Goal: Use online tool/utility: Utilize a website feature to perform a specific function

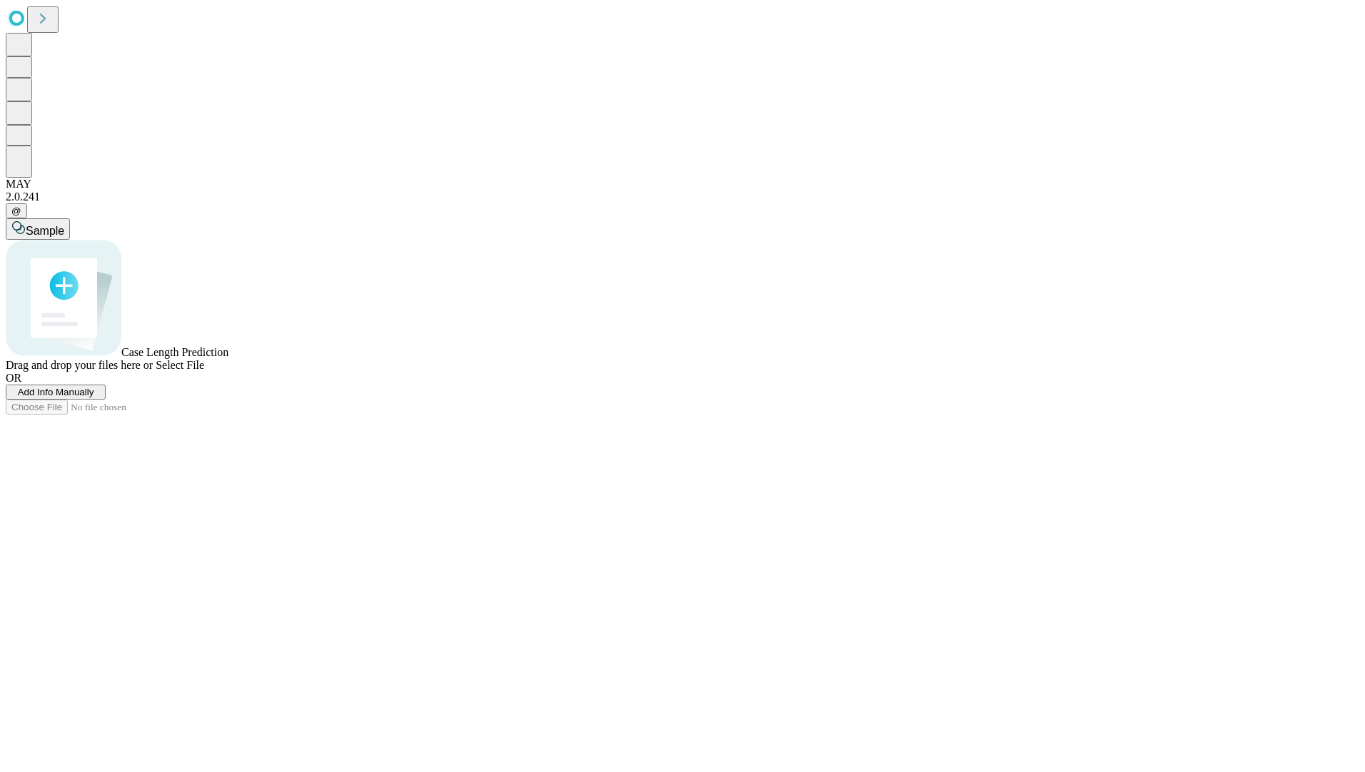
drag, startPoint x: 210, startPoint y: 564, endPoint x: 560, endPoint y: 617, distance: 354.4
click at [213, 415] on div "Sample Case Length Prediction Drag and drop your files here or Select File OR A…" at bounding box center [682, 316] width 1353 height 196
click at [727, 400] on div "Sample Case Length Prediction Drag and drop your files here or Select File OR A…" at bounding box center [682, 308] width 1353 height 181
drag, startPoint x: 727, startPoint y: 595, endPoint x: 717, endPoint y: 583, distance: 15.3
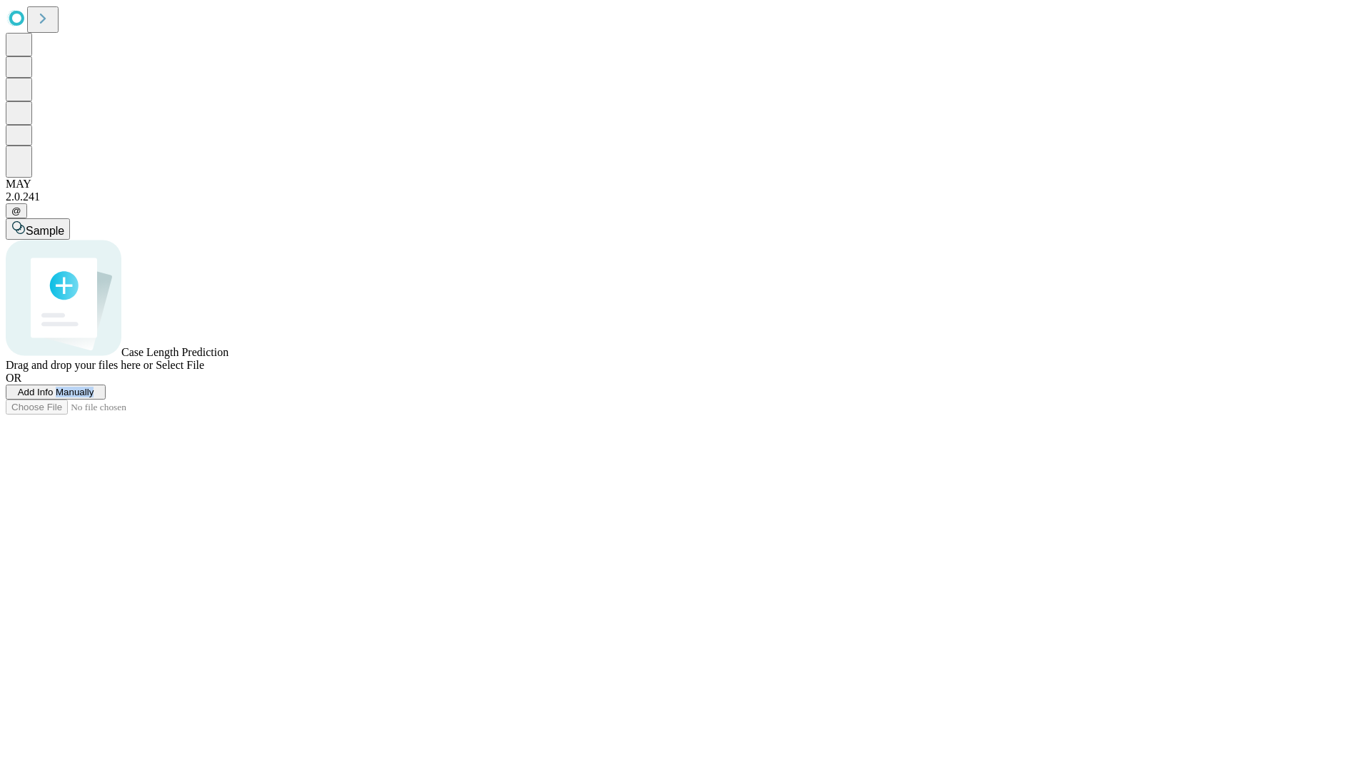
click at [94, 398] on span "Add Info Manually" at bounding box center [56, 392] width 76 height 11
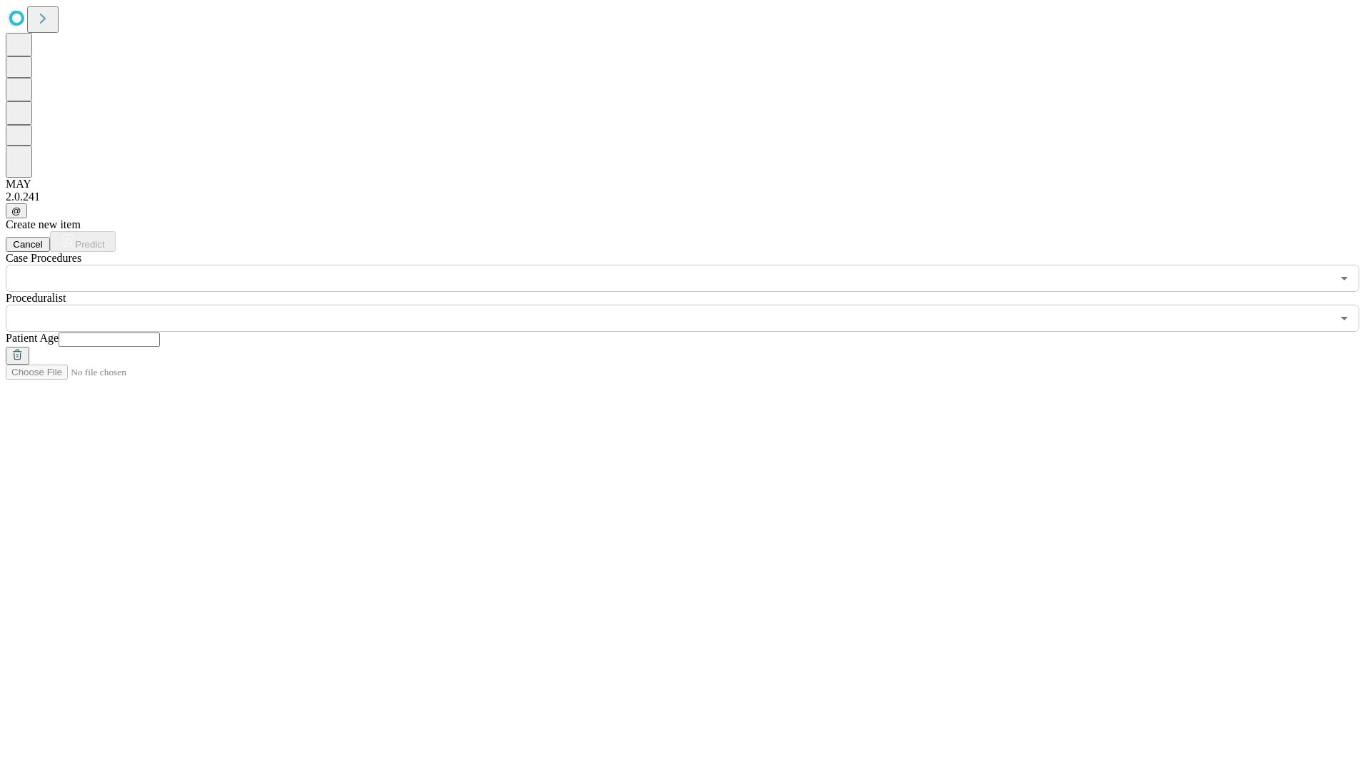
click at [278, 265] on input "text" at bounding box center [668, 278] width 1325 height 27
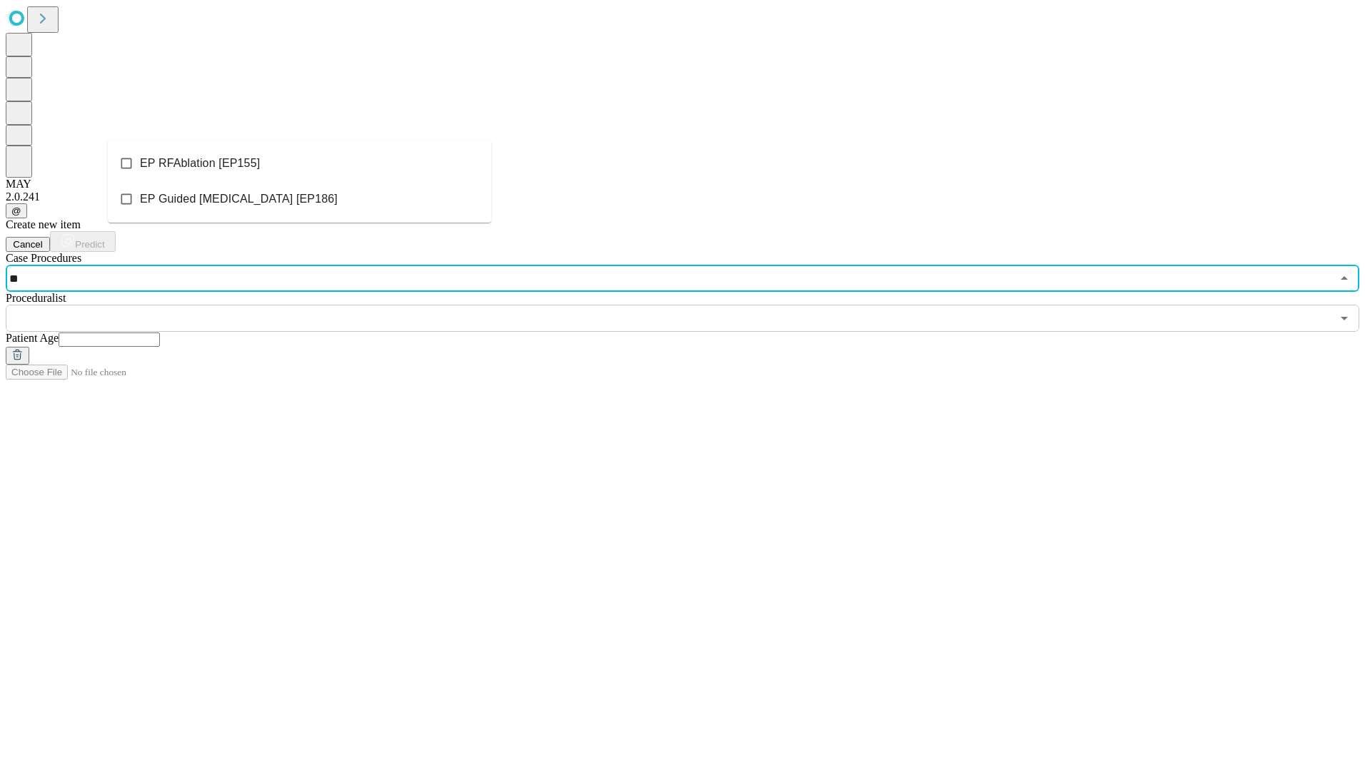
type input "*"
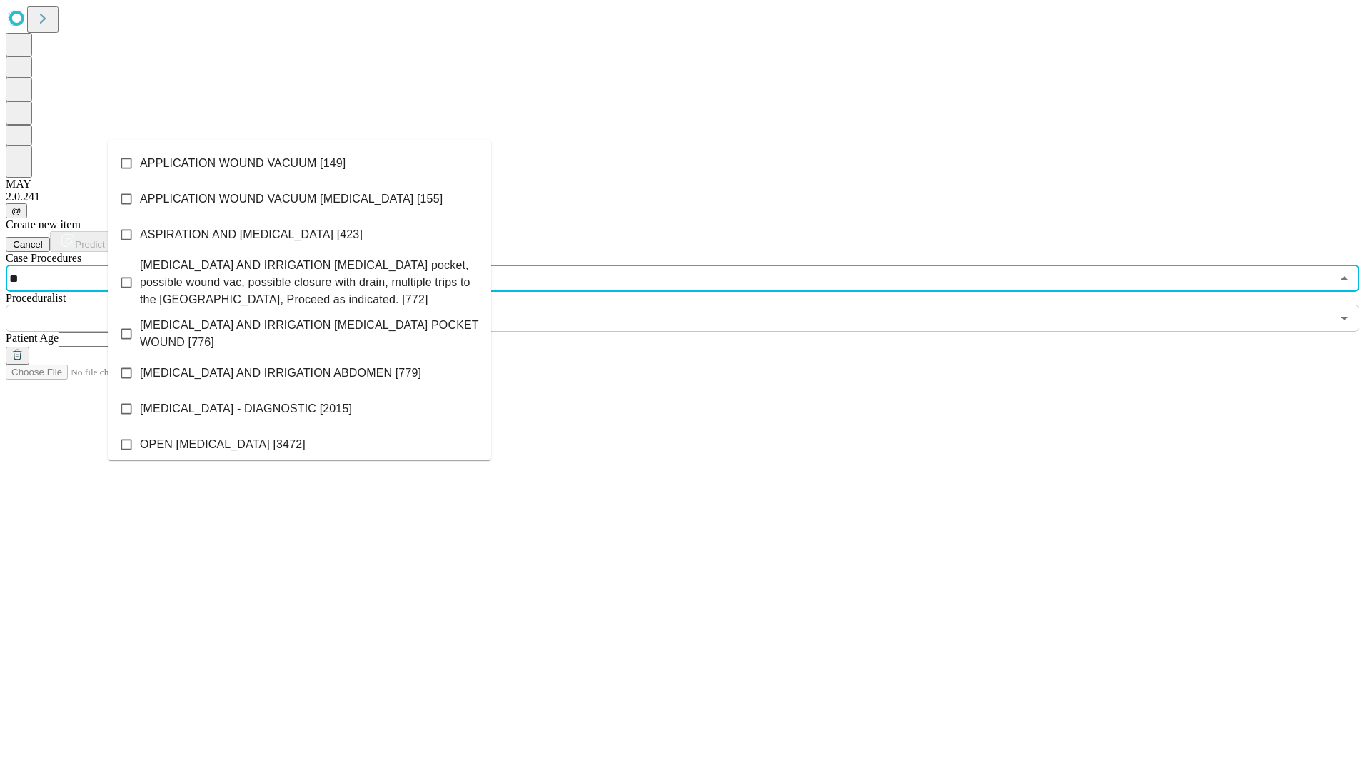
type input "***"
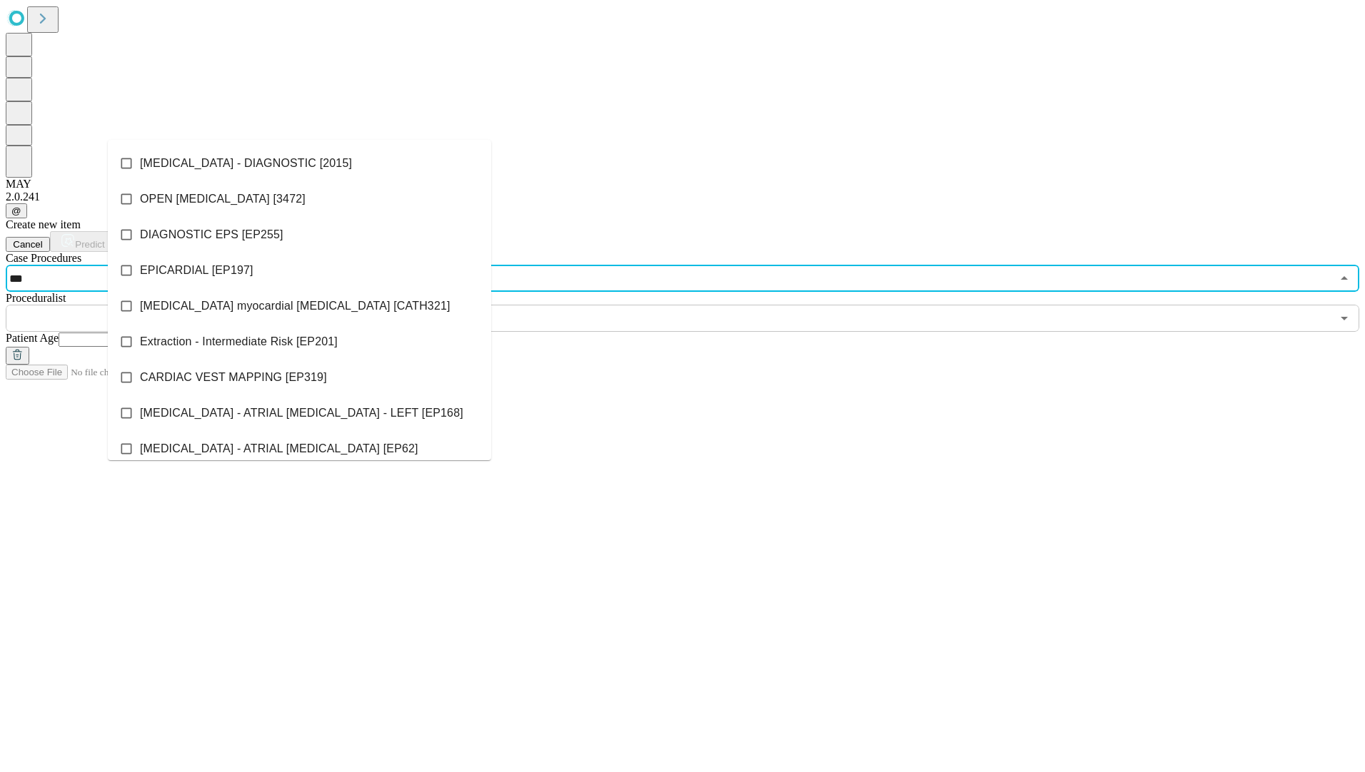
click at [379, 223] on li "DIAGNOSTIC EPS [EP255]" at bounding box center [299, 235] width 383 height 36
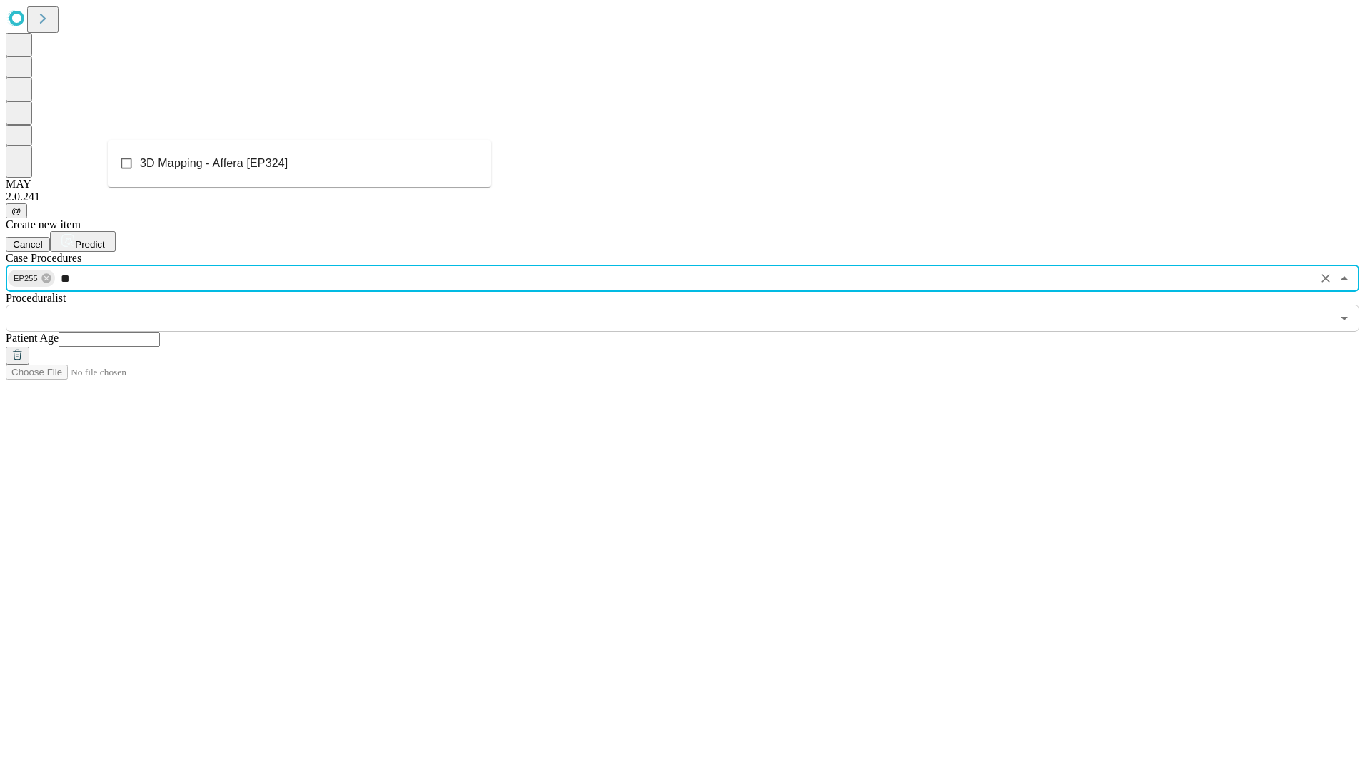
type input "*"
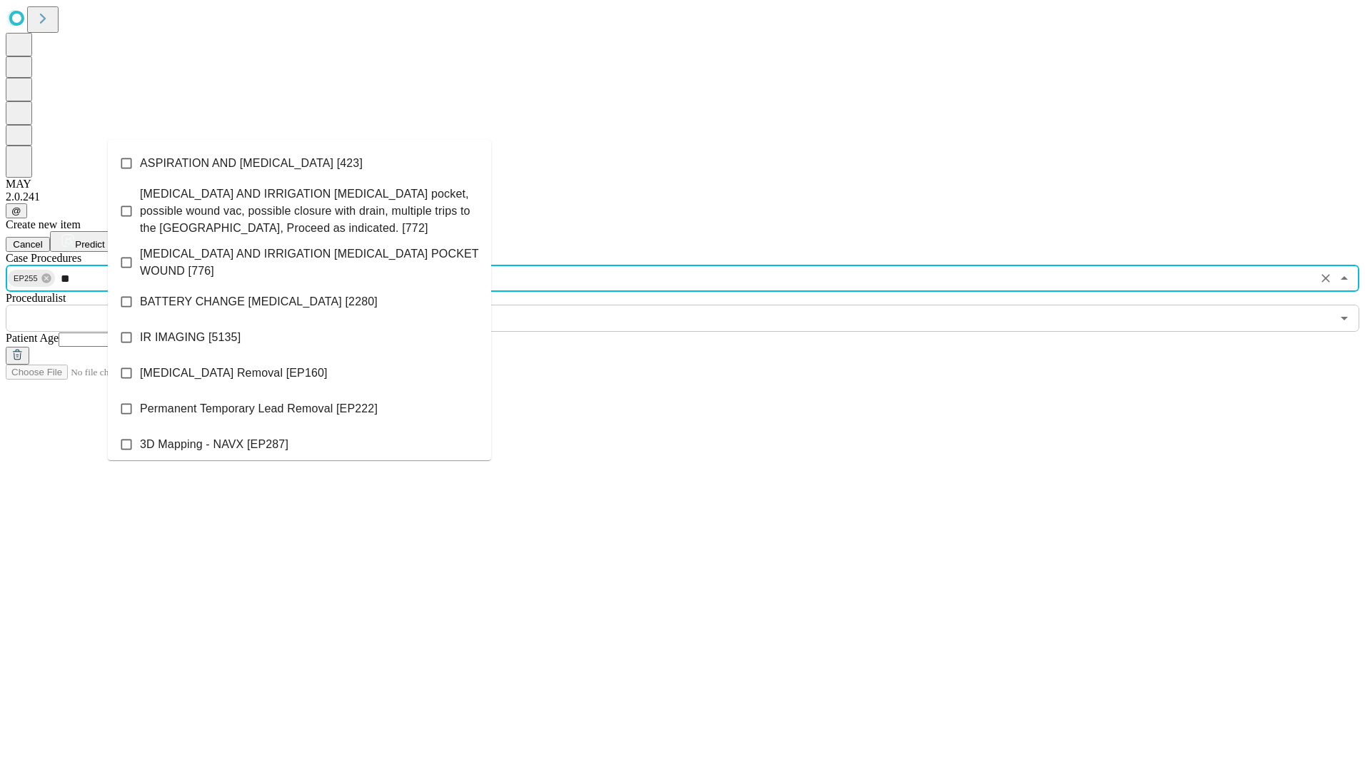
type input "*"
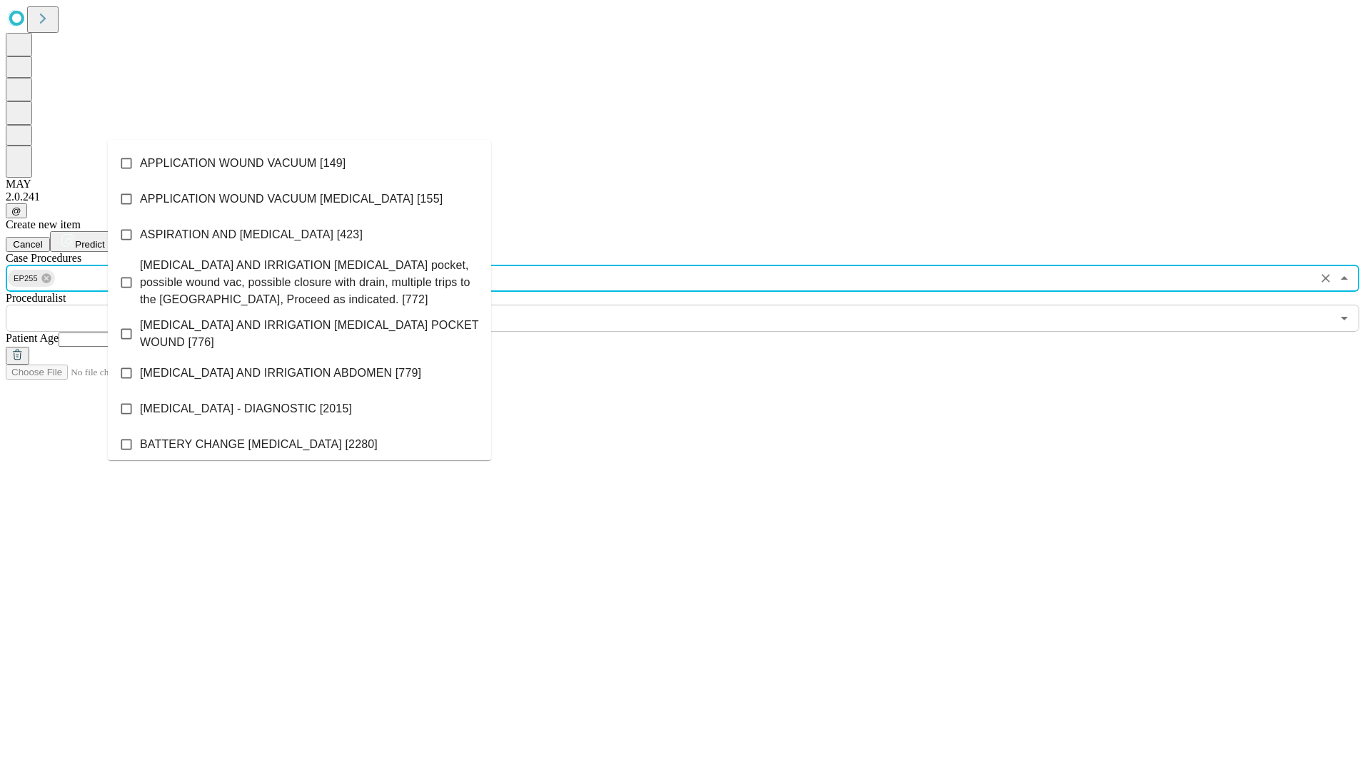
scroll to position [339, 0]
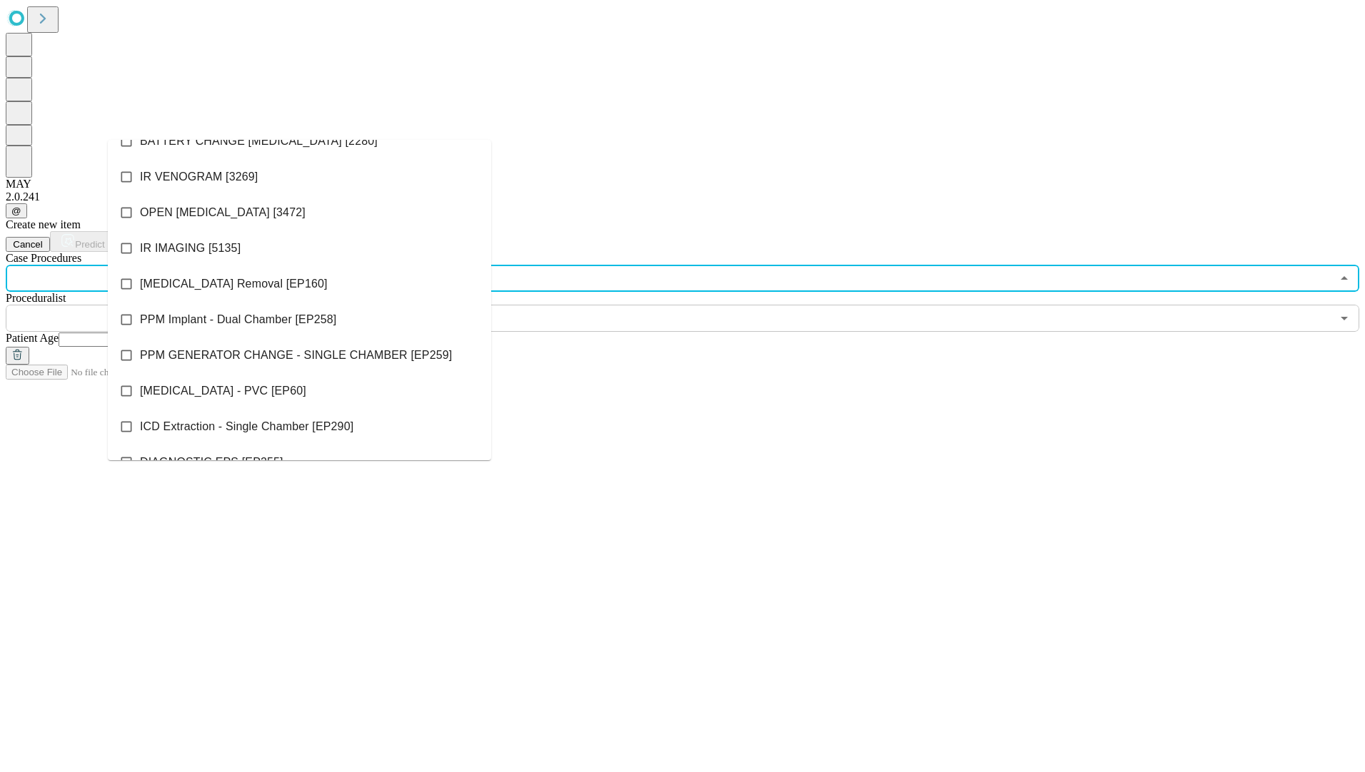
type input "*"
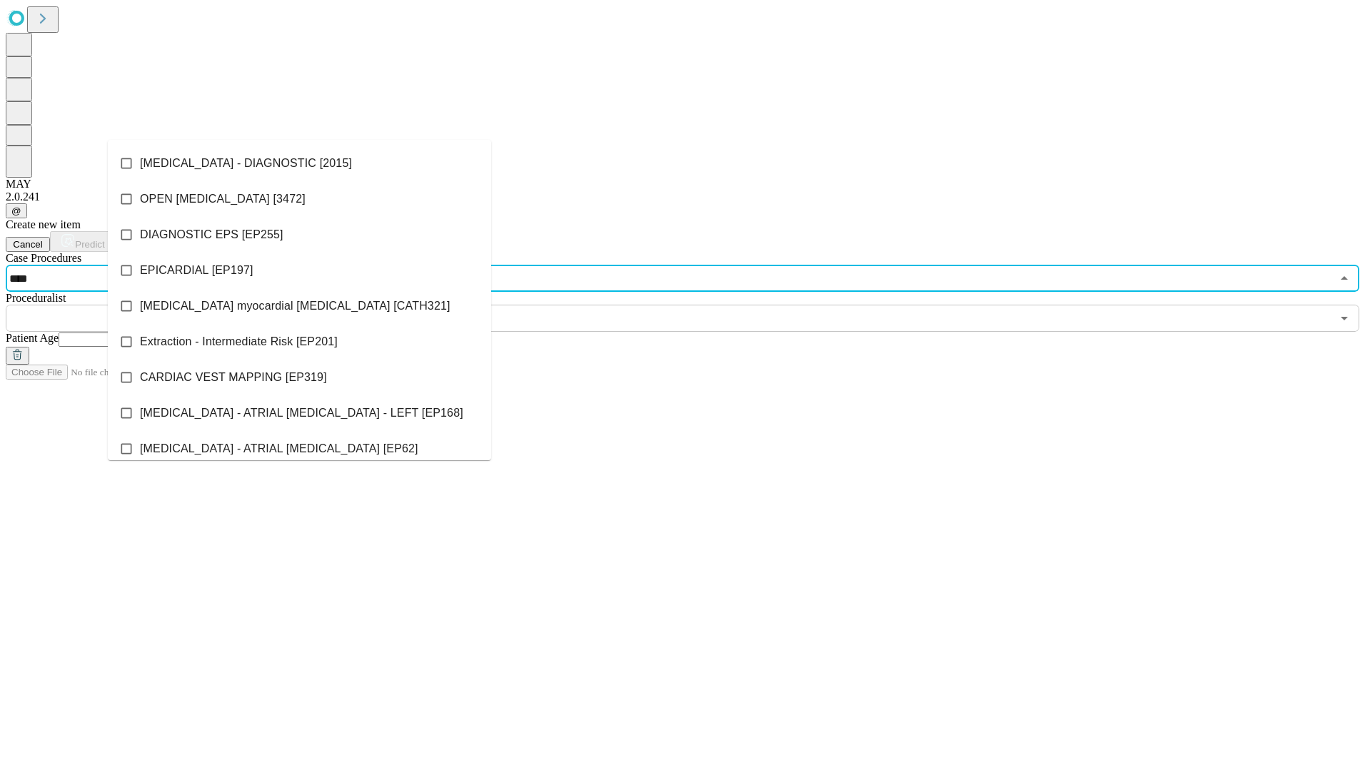
type input "*****"
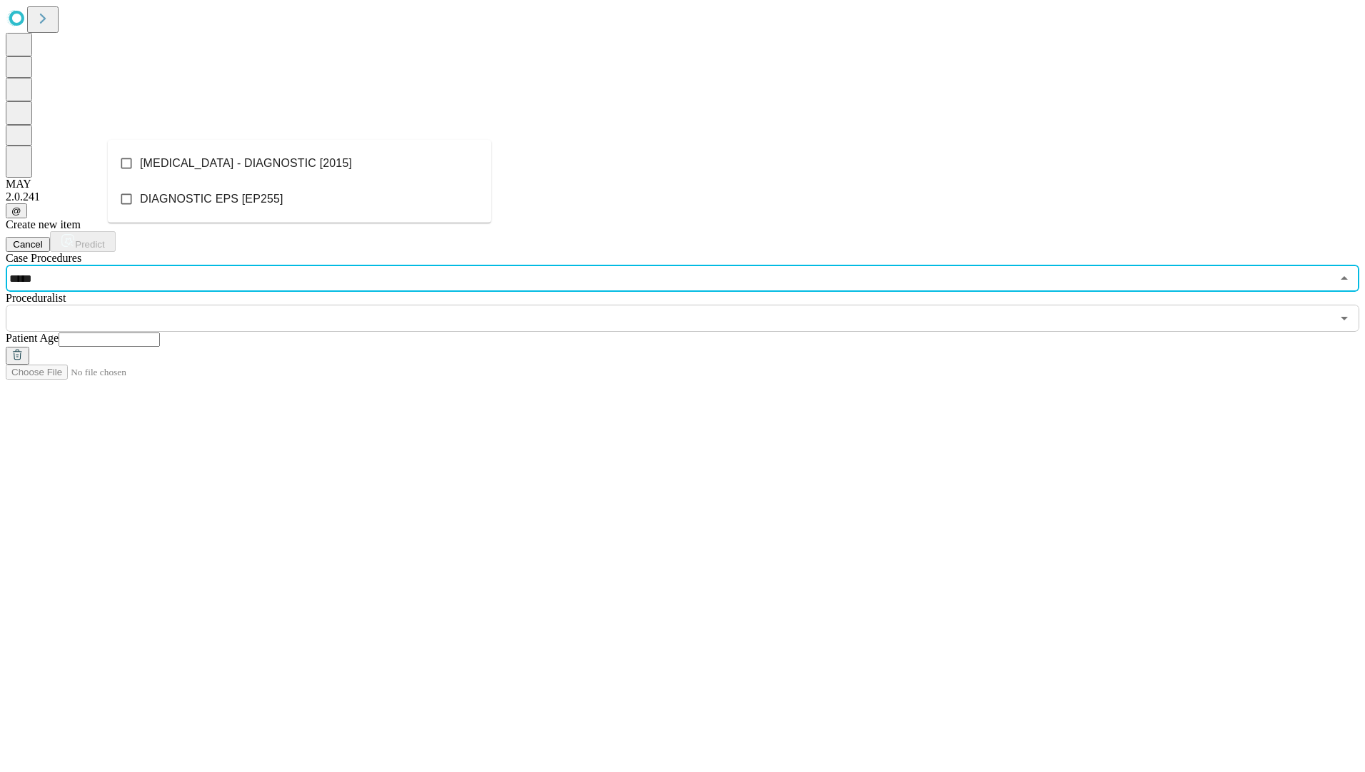
click at [246, 213] on li "DIAGNOSTIC EPS [EP255]" at bounding box center [299, 199] width 383 height 36
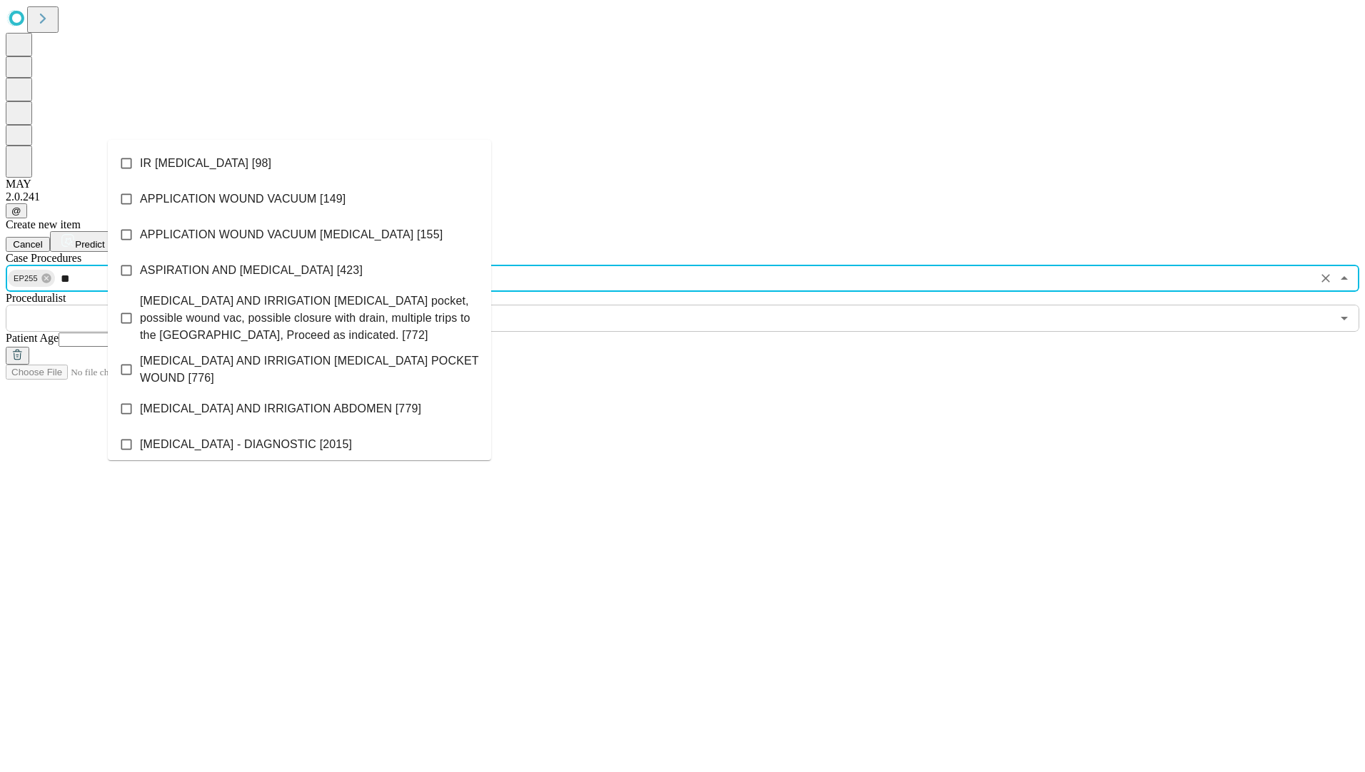
type input "***"
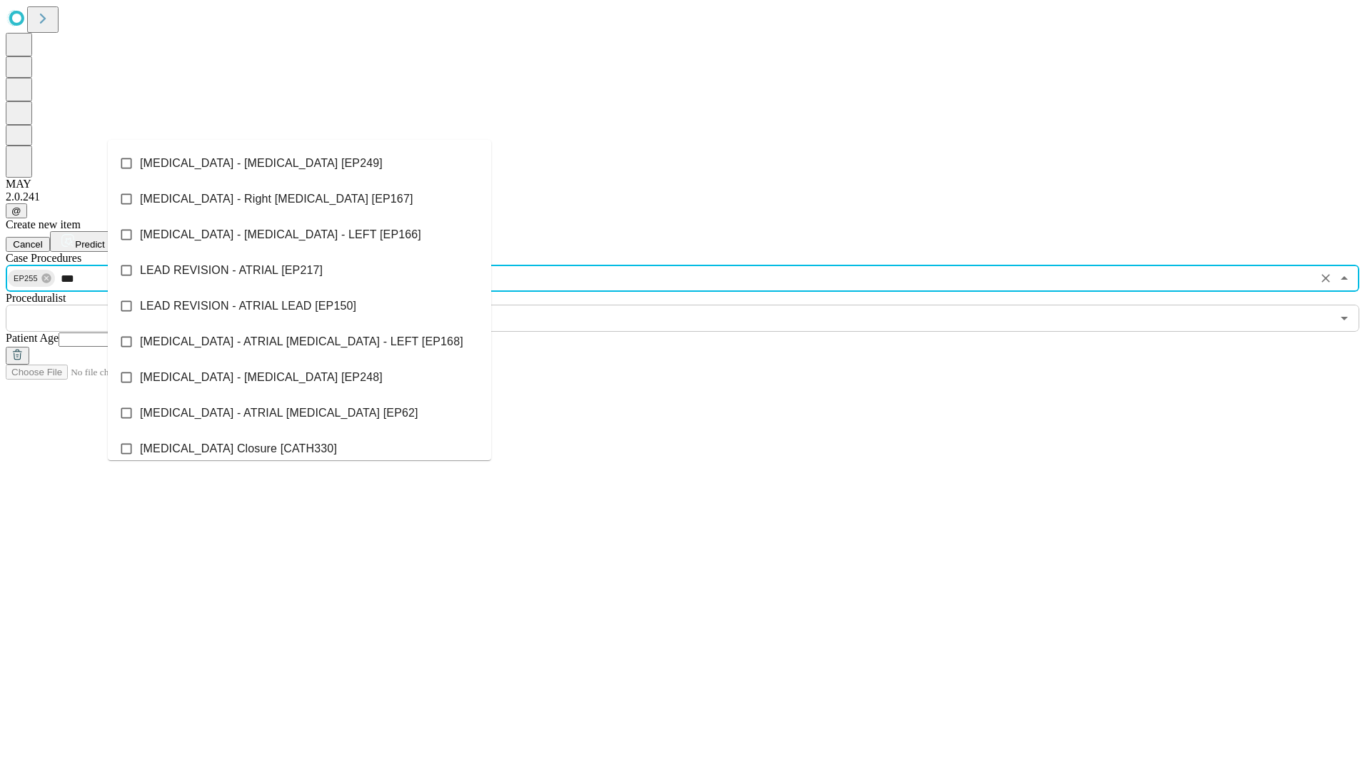
click at [248, 343] on span "[MEDICAL_DATA] - ATRIAL [MEDICAL_DATA] - LEFT [EP168]" at bounding box center [301, 341] width 323 height 17
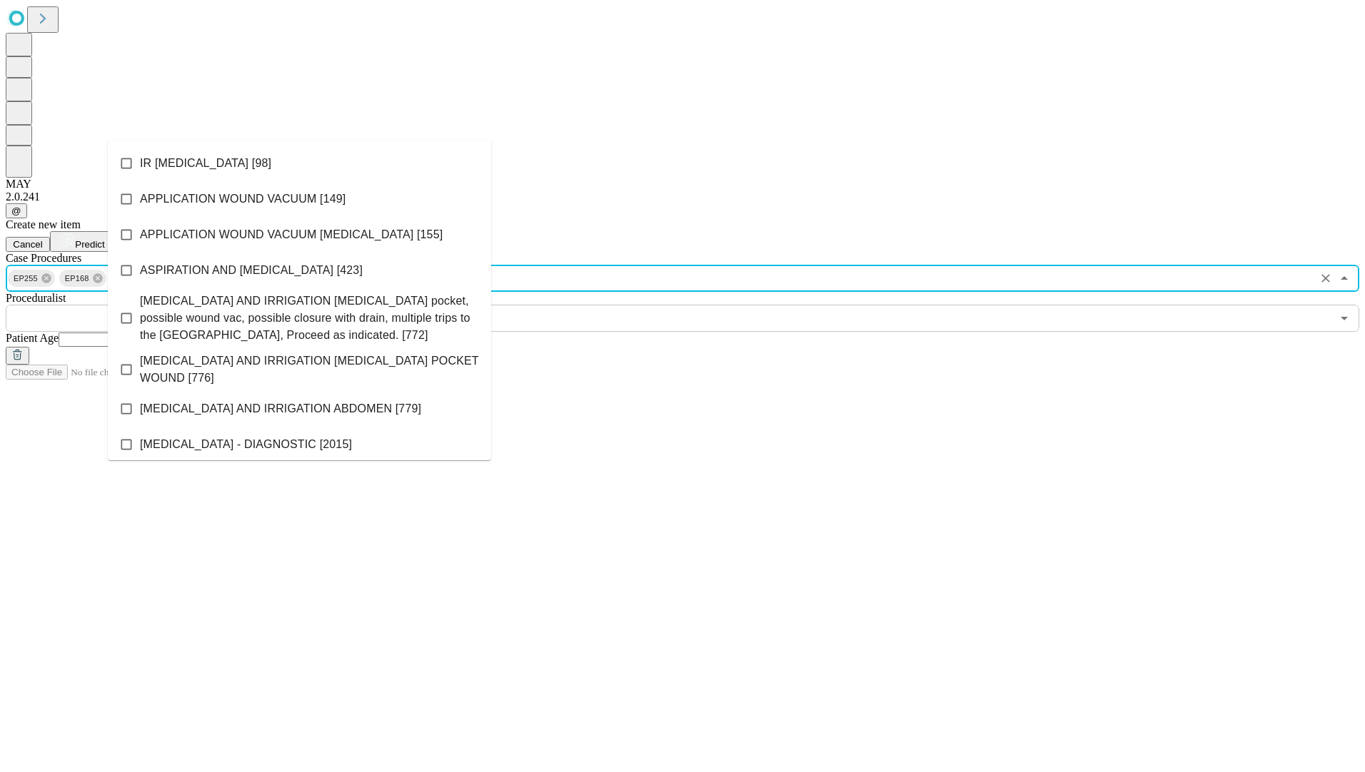
scroll to position [339, 0]
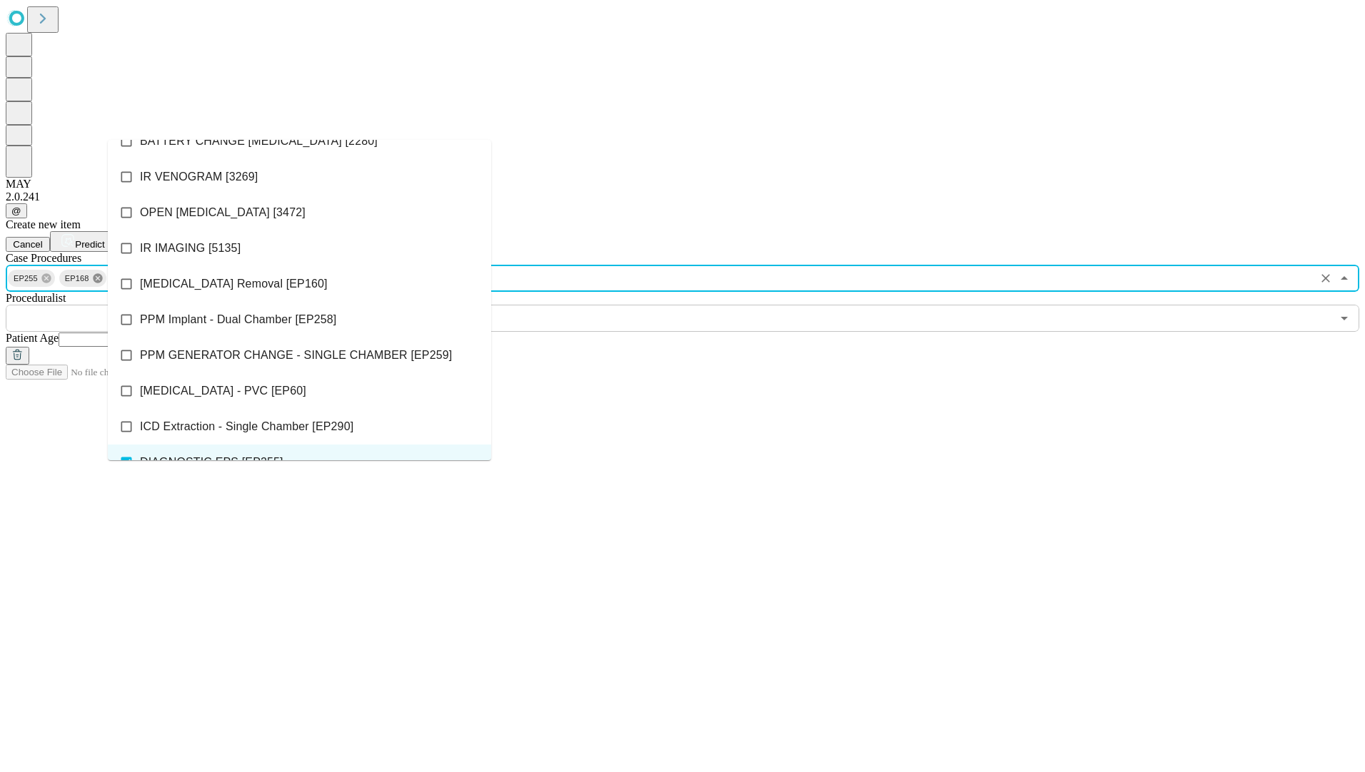
click at [103, 273] on icon at bounding box center [97, 278] width 11 height 11
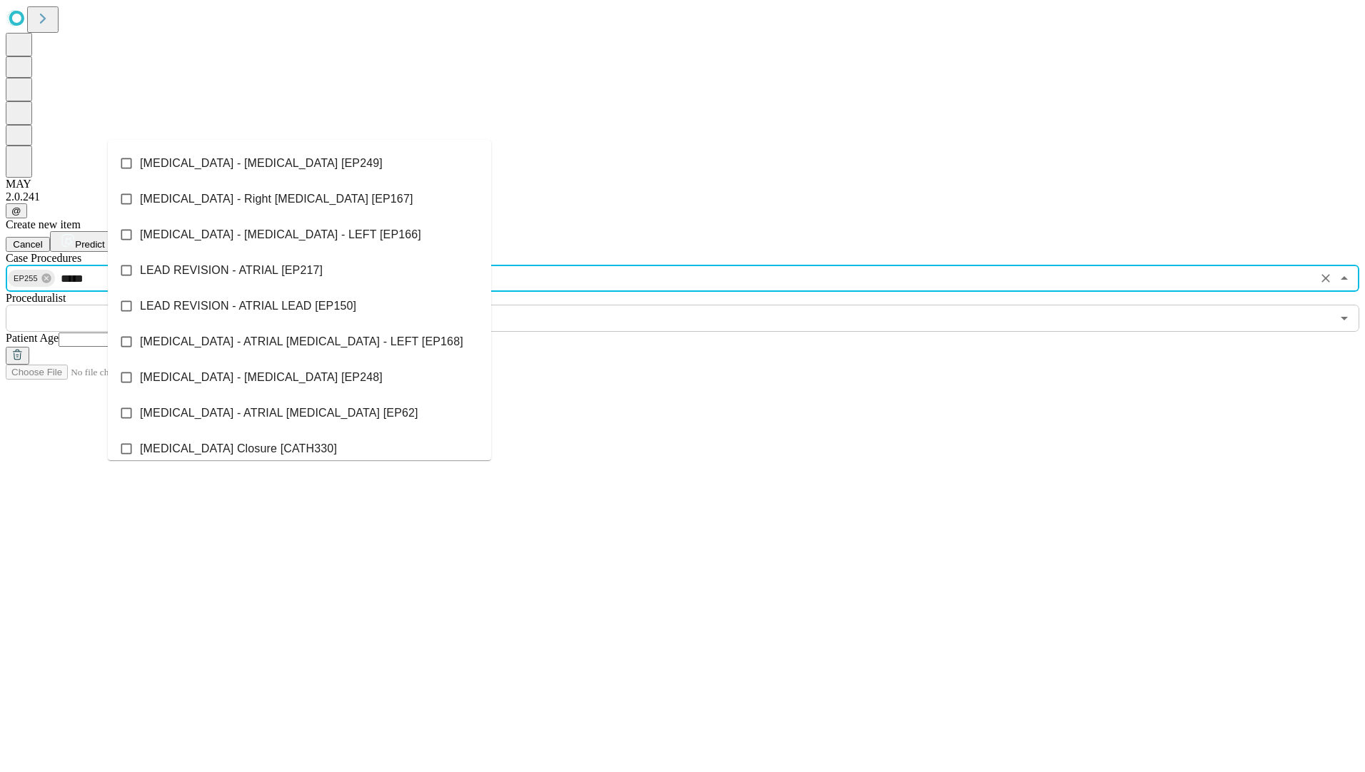
type input "******"
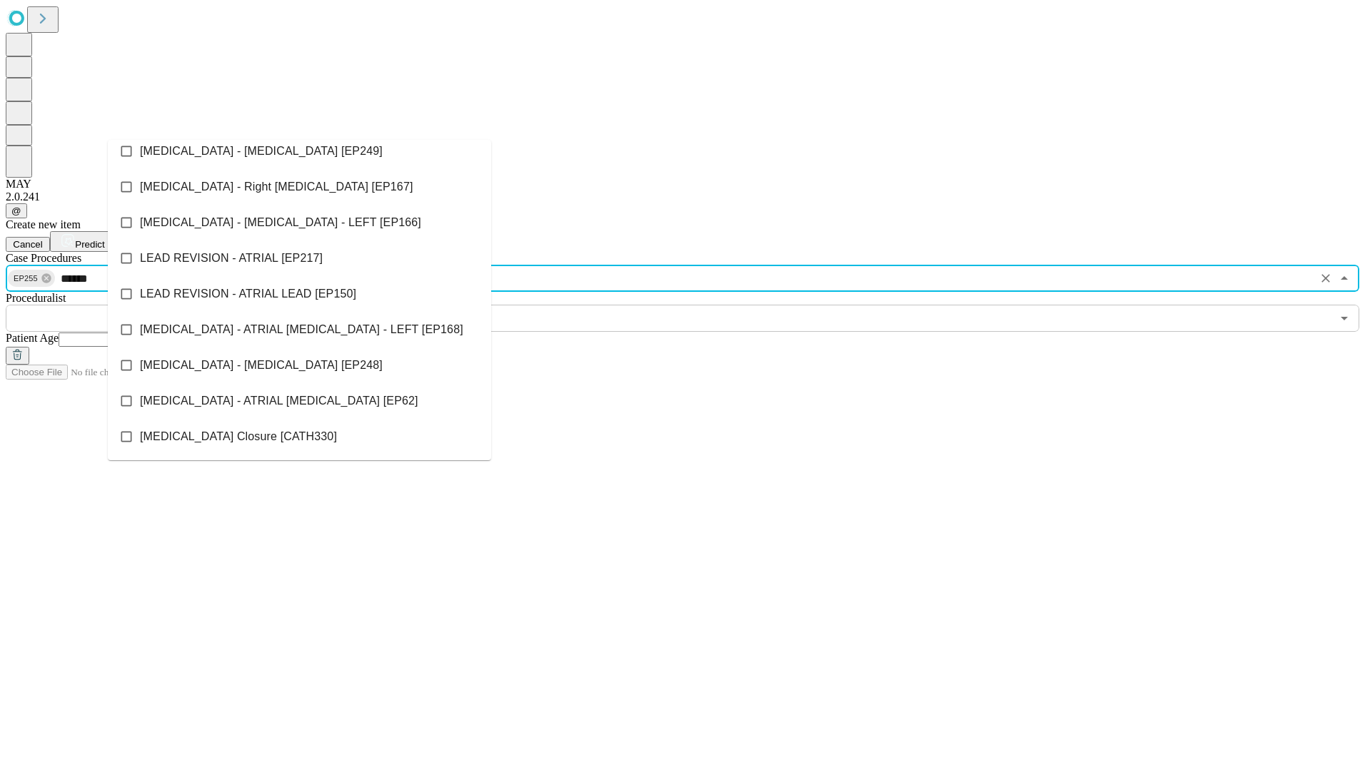
scroll to position [24, 0]
click at [320, 386] on li "[MEDICAL_DATA] - ATRIAL [MEDICAL_DATA] [EP62]" at bounding box center [299, 401] width 383 height 36
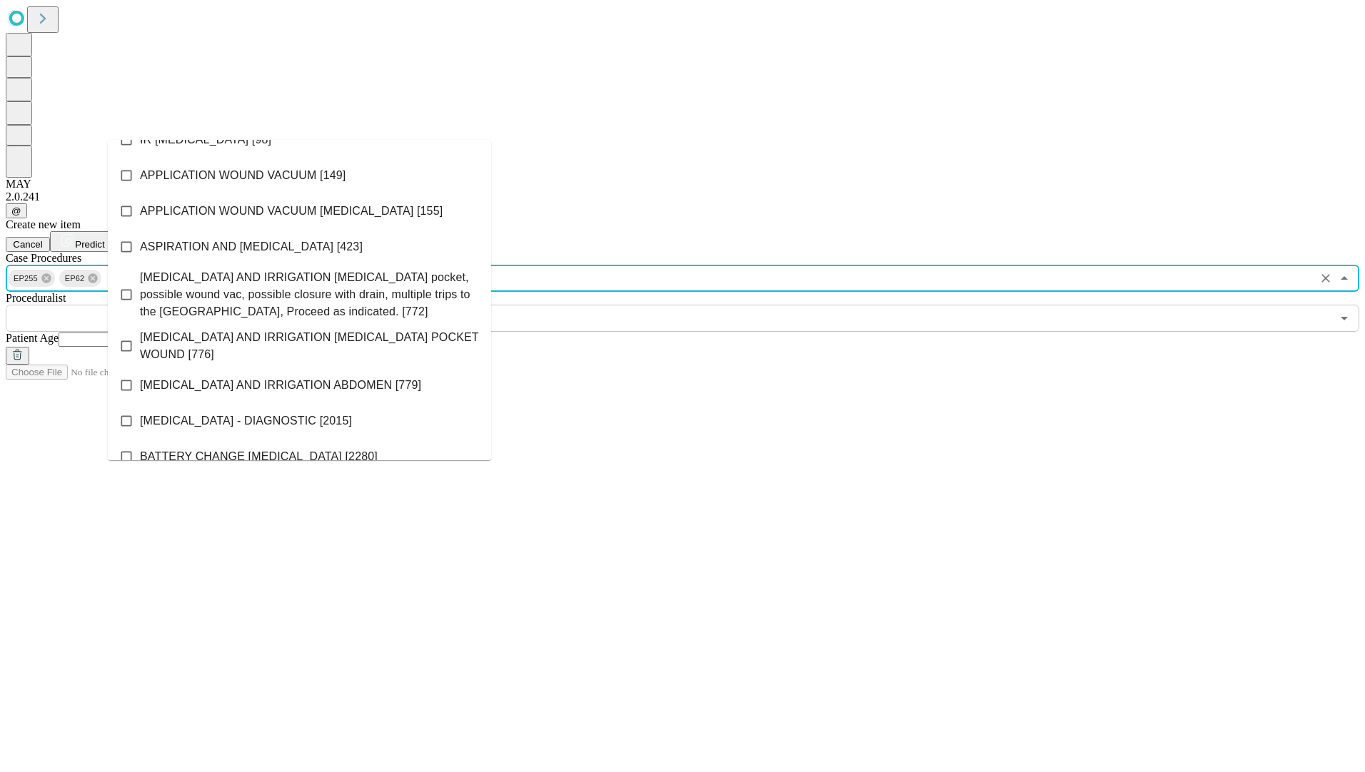
scroll to position [612, 0]
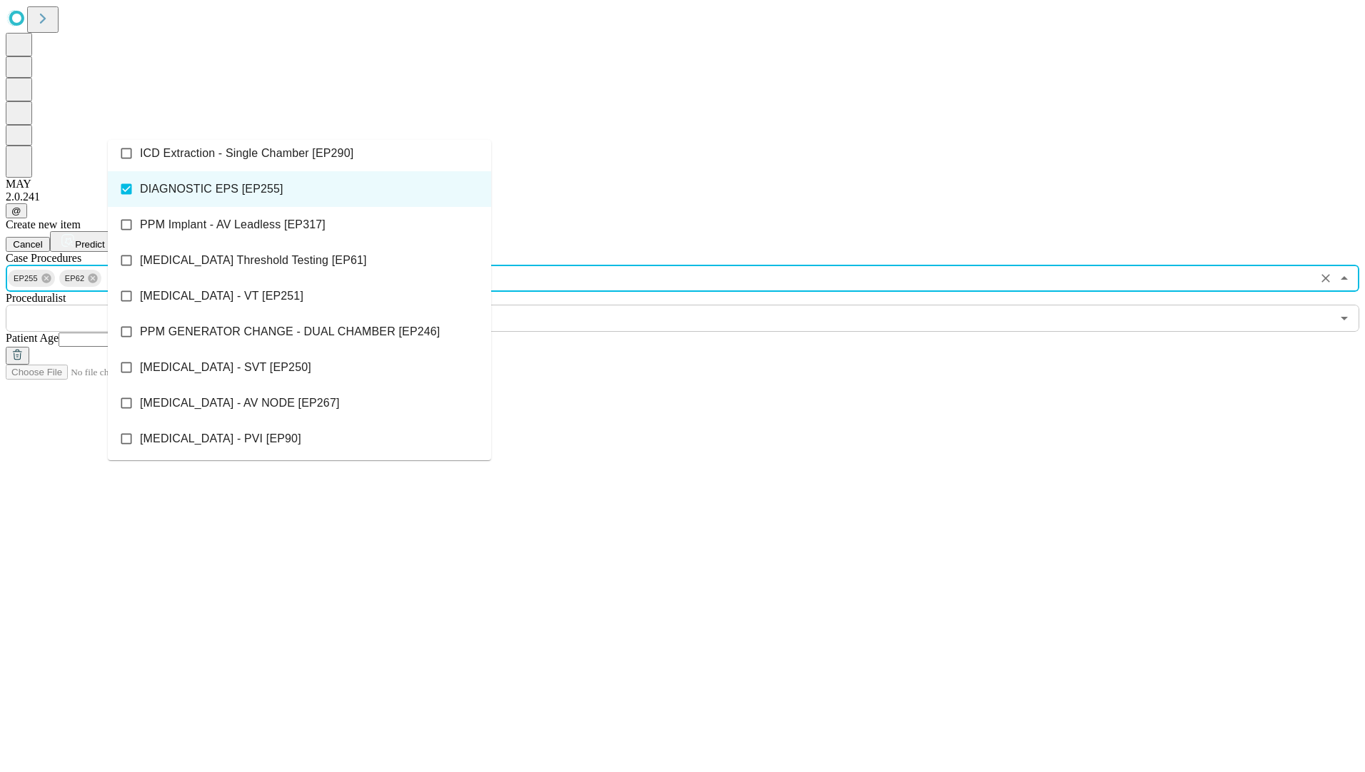
click at [568, 305] on input "text" at bounding box center [668, 318] width 1325 height 27
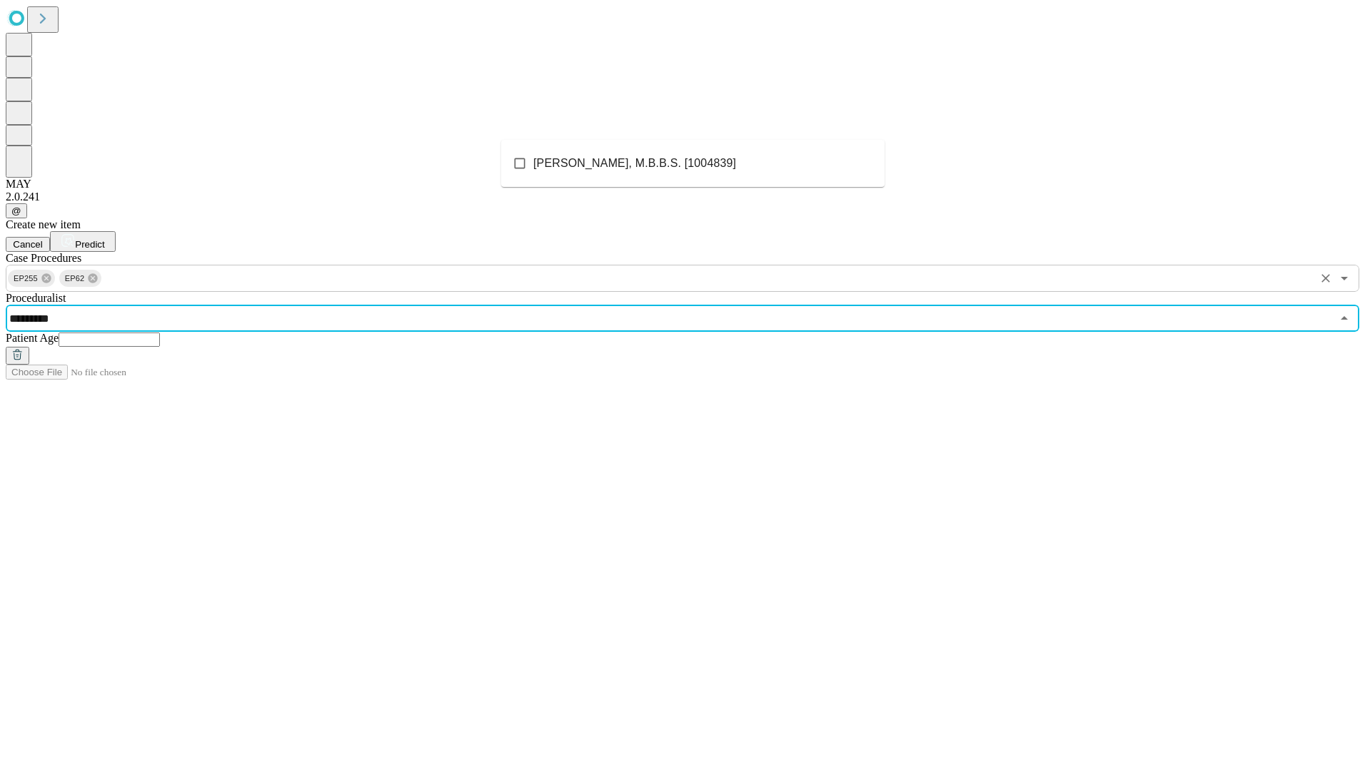
type input "*********"
click at [590, 141] on ul "Killu, Ammar M, M.B.B.S. [1004839]" at bounding box center [692, 163] width 383 height 47
click at [590, 164] on span "Killu, Ammar M, M.B.B.S. [1004839]" at bounding box center [634, 163] width 203 height 17
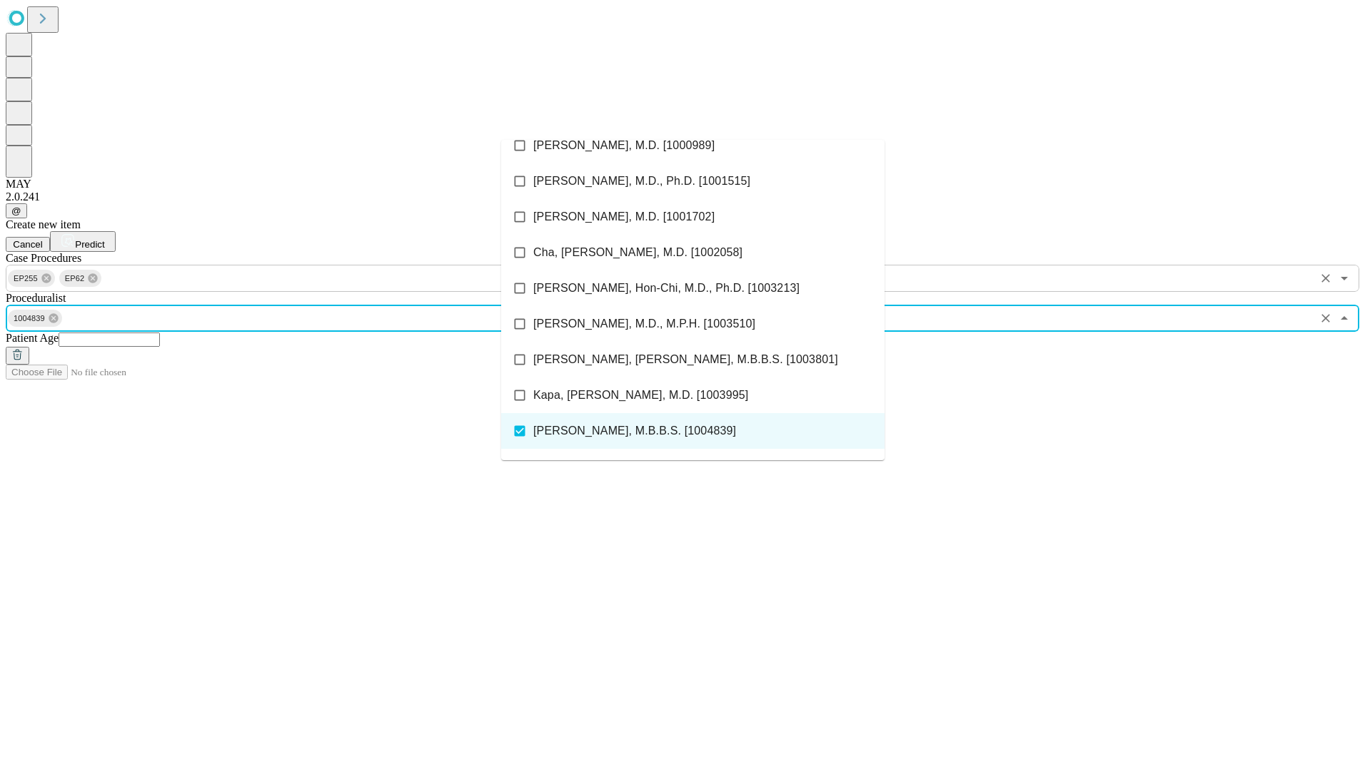
click at [160, 333] on input "text" at bounding box center [109, 340] width 101 height 14
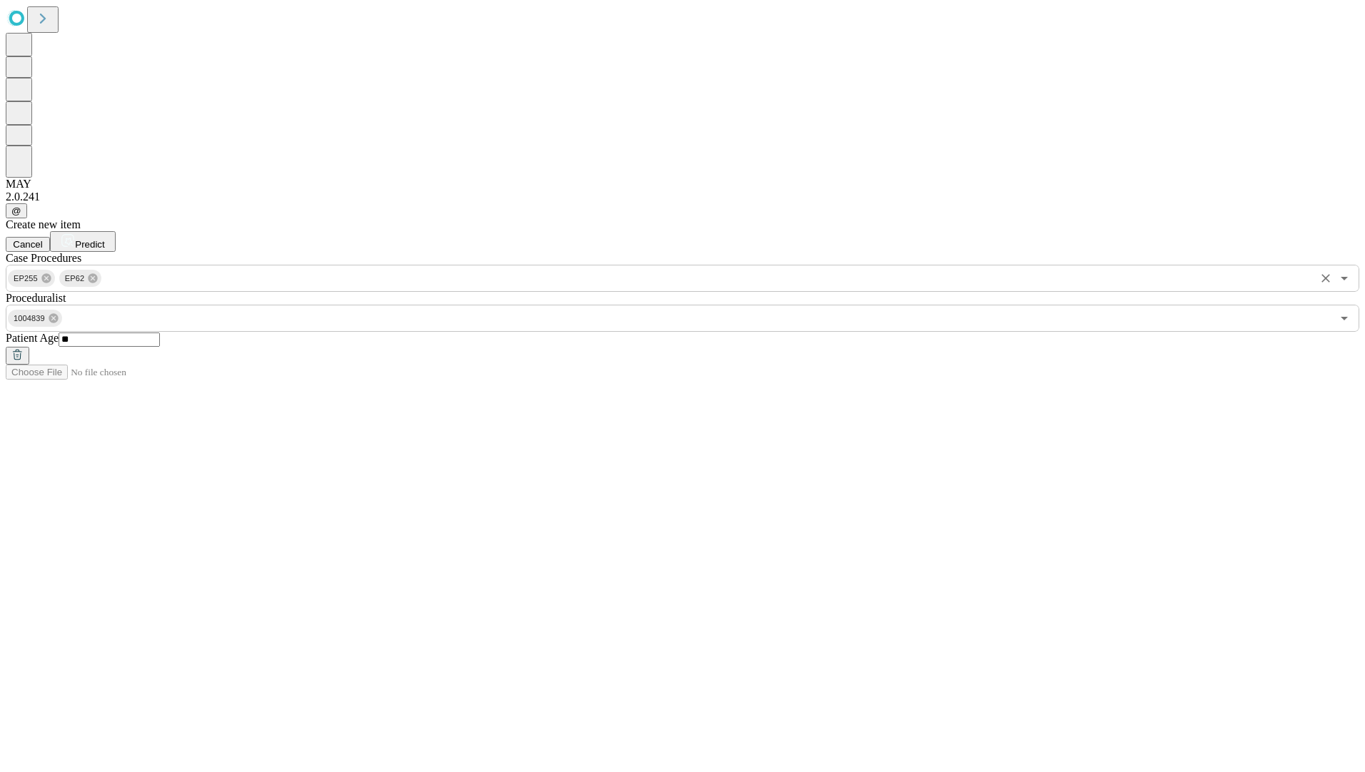
type input "**"
drag, startPoint x: 1286, startPoint y: 62, endPoint x: 1257, endPoint y: 80, distance: 34.3
click at [104, 239] on span "Predict" at bounding box center [89, 244] width 29 height 11
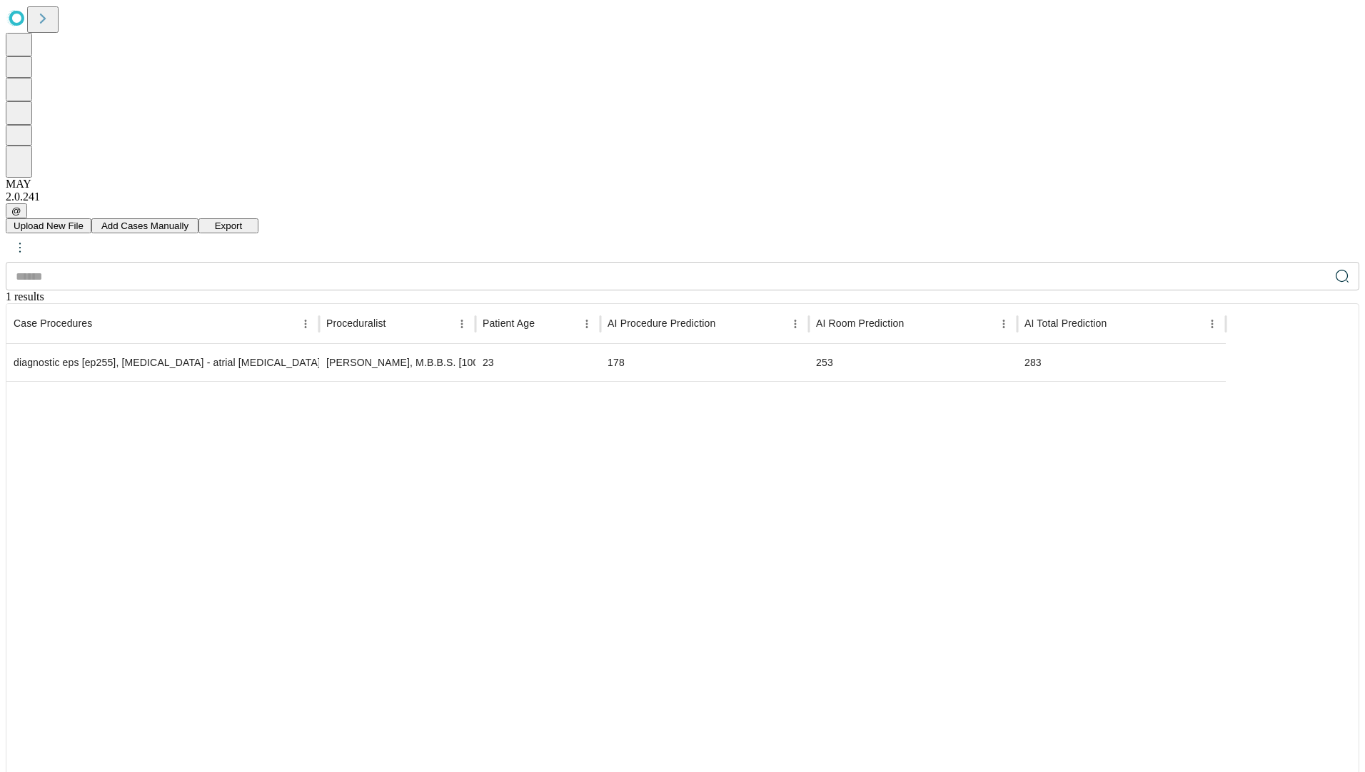
click at [81, 298] on div "Upload New File Add Cases Manually Export ​ 1 results Case Procedures Procedura…" at bounding box center [682, 561] width 1353 height 686
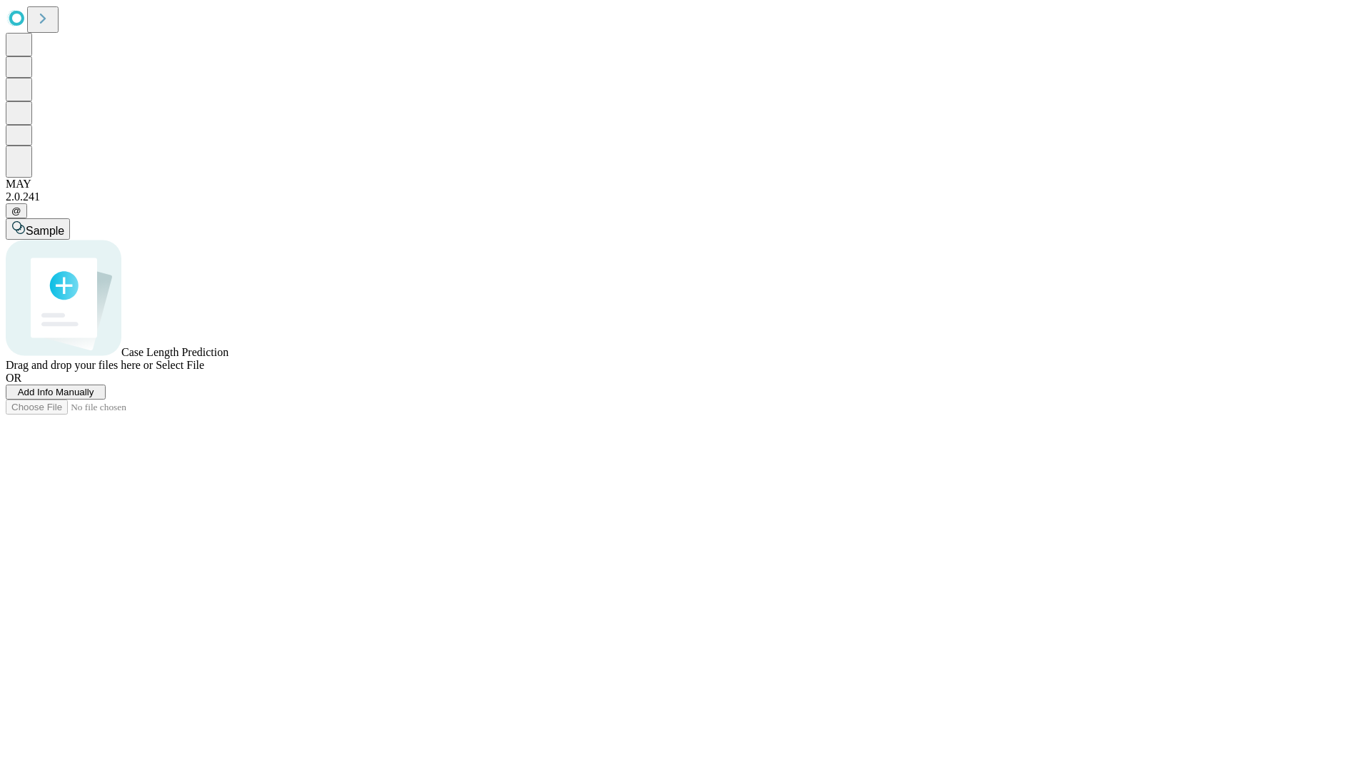
click at [94, 398] on span "Add Info Manually" at bounding box center [56, 392] width 76 height 11
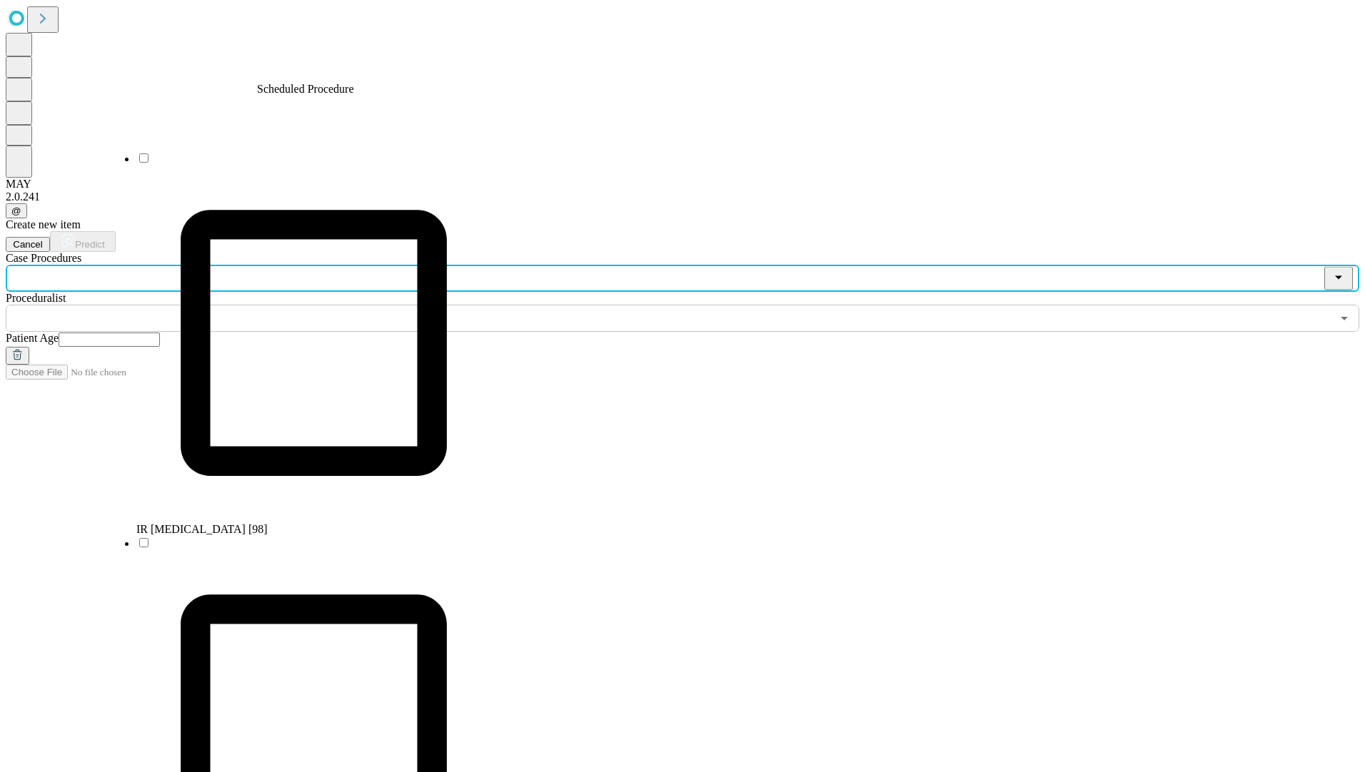
click at [305, 265] on input "text" at bounding box center [668, 278] width 1325 height 27
type input "*"
type input "**"
click at [354, 168] on li "[MEDICAL_DATA] - VT [EP251]" at bounding box center [313, 343] width 355 height 385
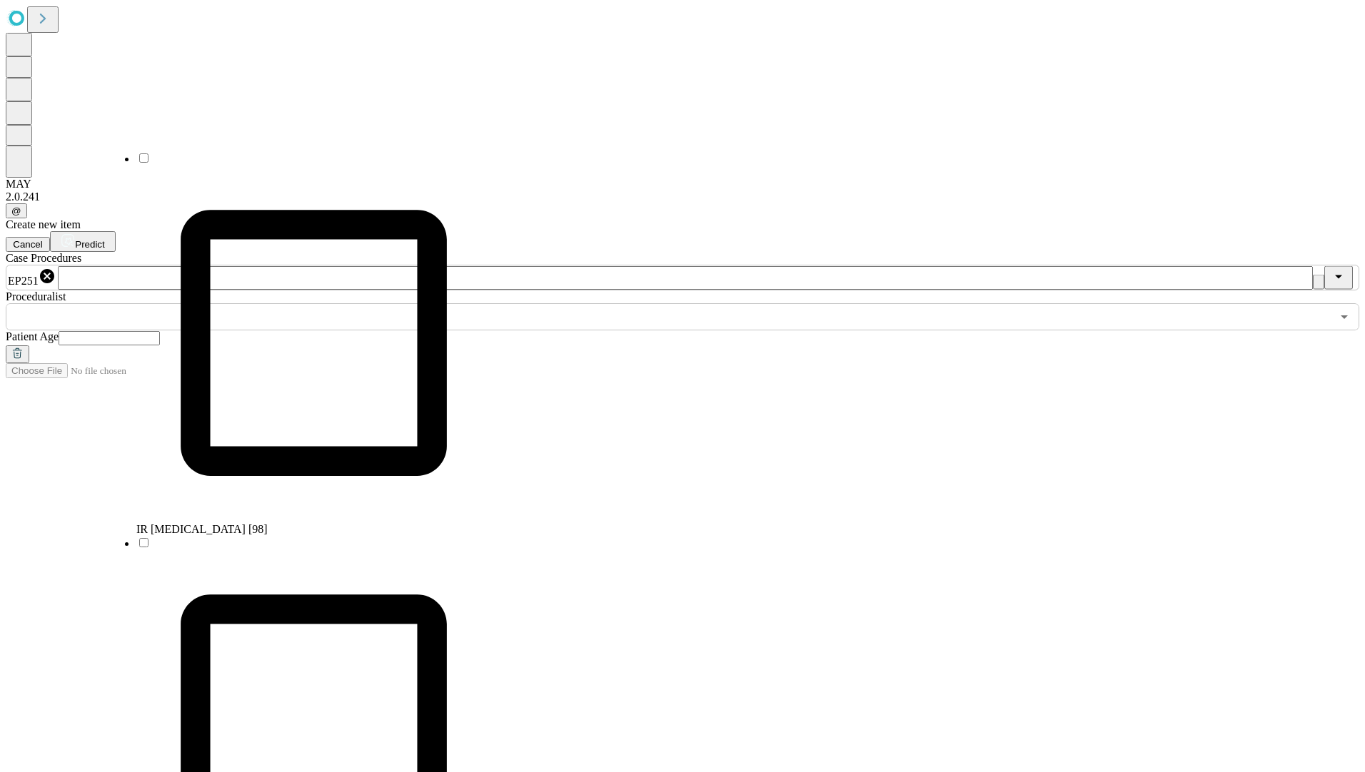
scroll to position [446, 0]
click at [553, 303] on input "text" at bounding box center [668, 316] width 1325 height 27
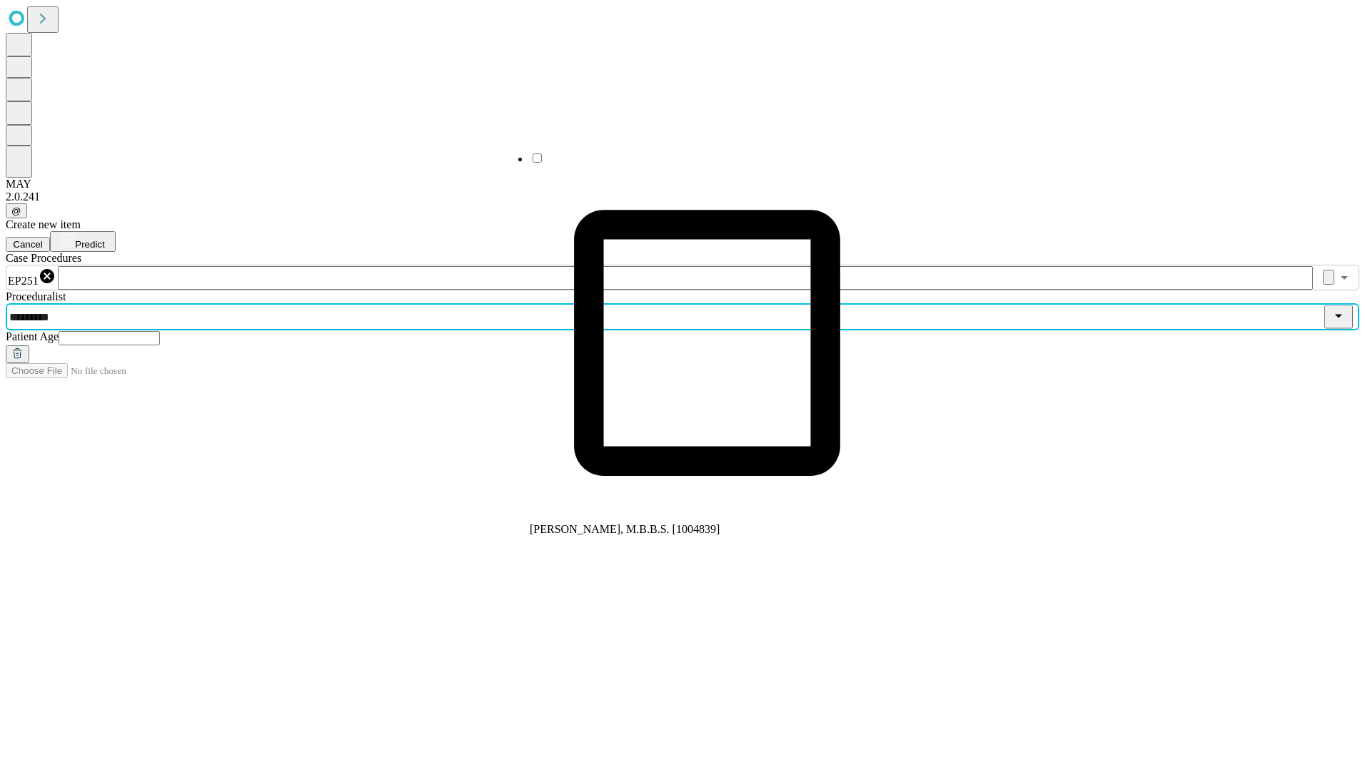
type input "*********"
click at [575, 175] on li "Killu, Ammar M, M.B.B.S. [1004839]" at bounding box center [707, 343] width 355 height 385
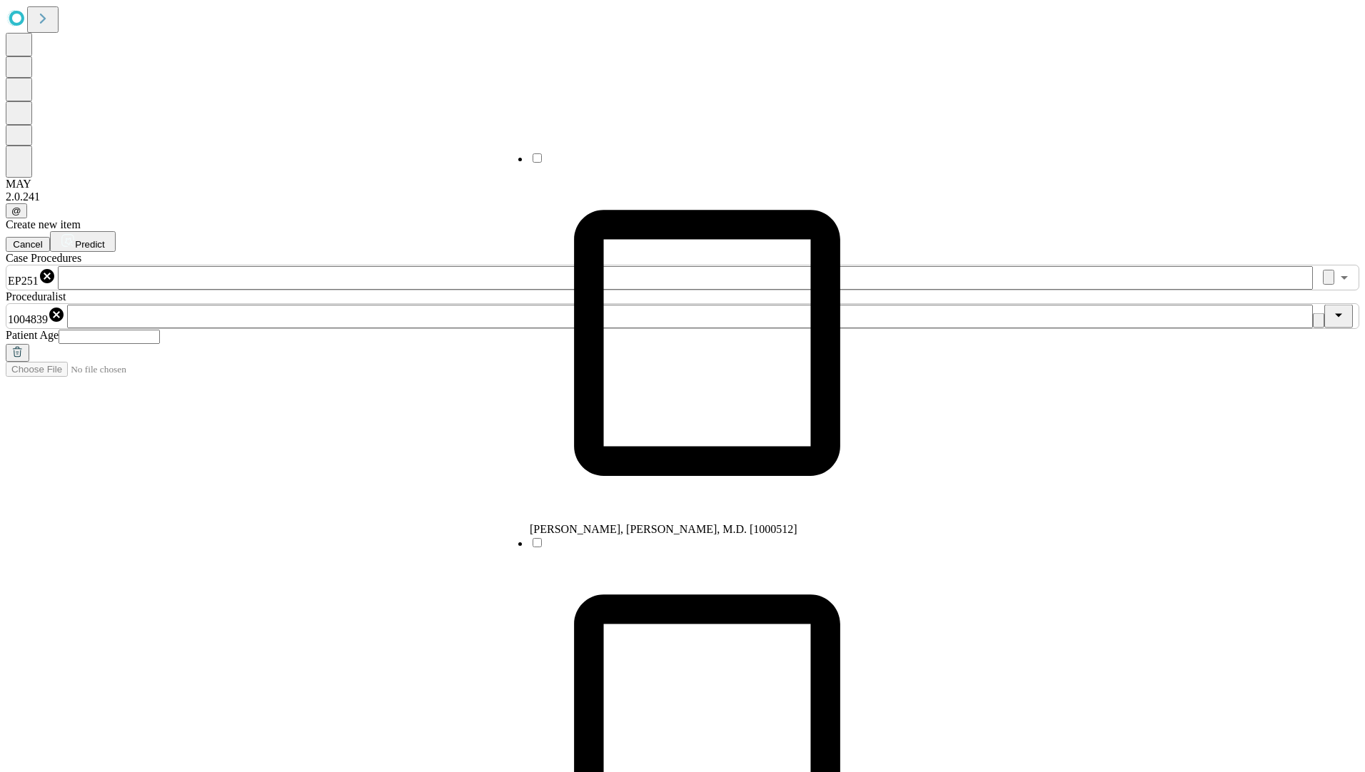
scroll to position [125, 0]
click at [160, 330] on input "text" at bounding box center [109, 337] width 101 height 14
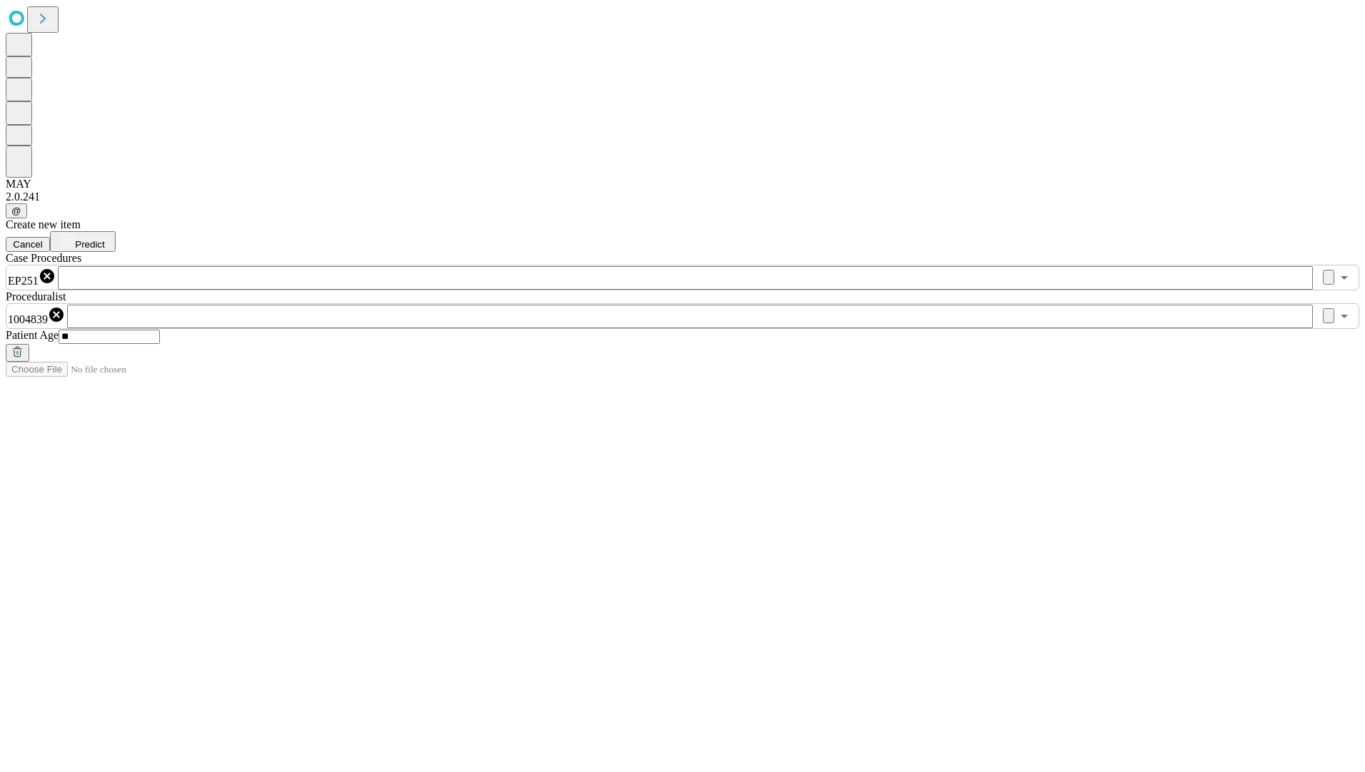
type input "**"
click at [75, 233] on icon at bounding box center [68, 240] width 14 height 14
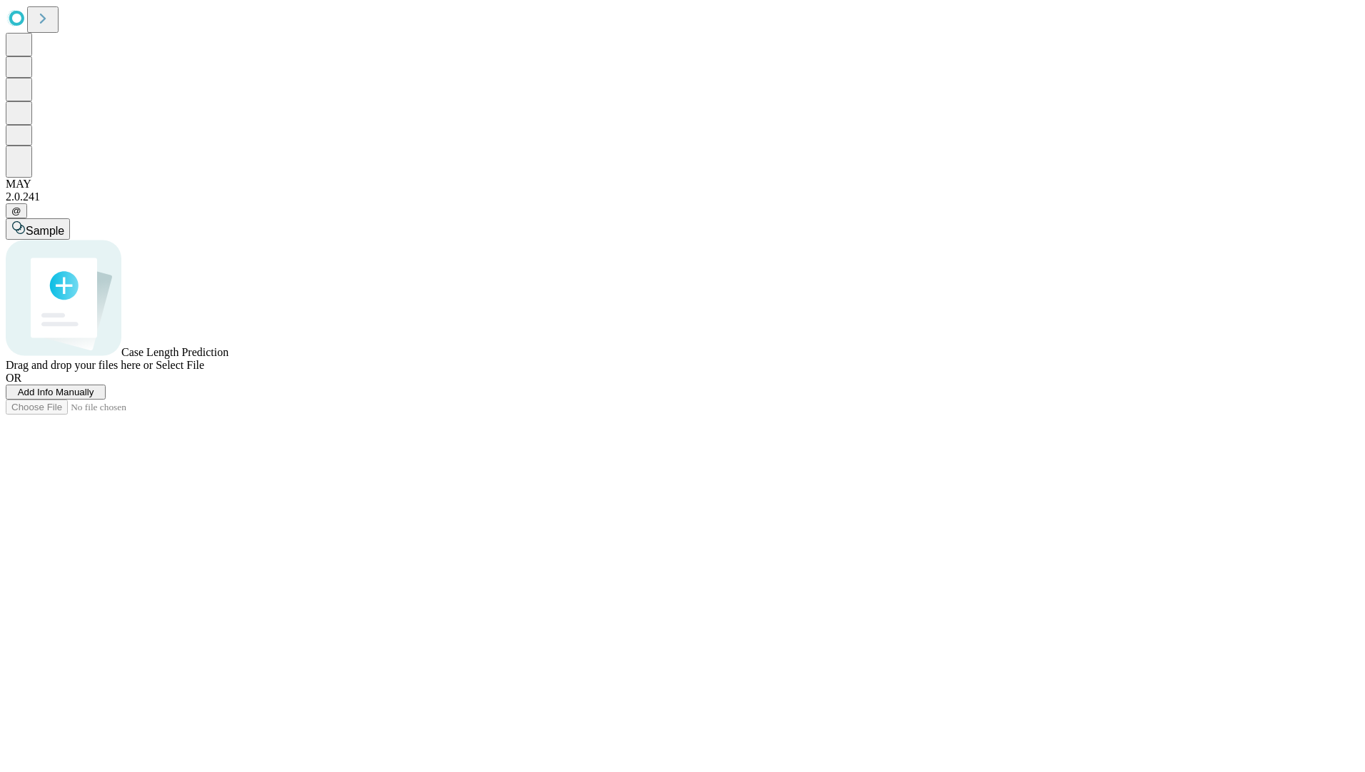
click at [106, 400] on button "Add Info Manually" at bounding box center [56, 392] width 100 height 15
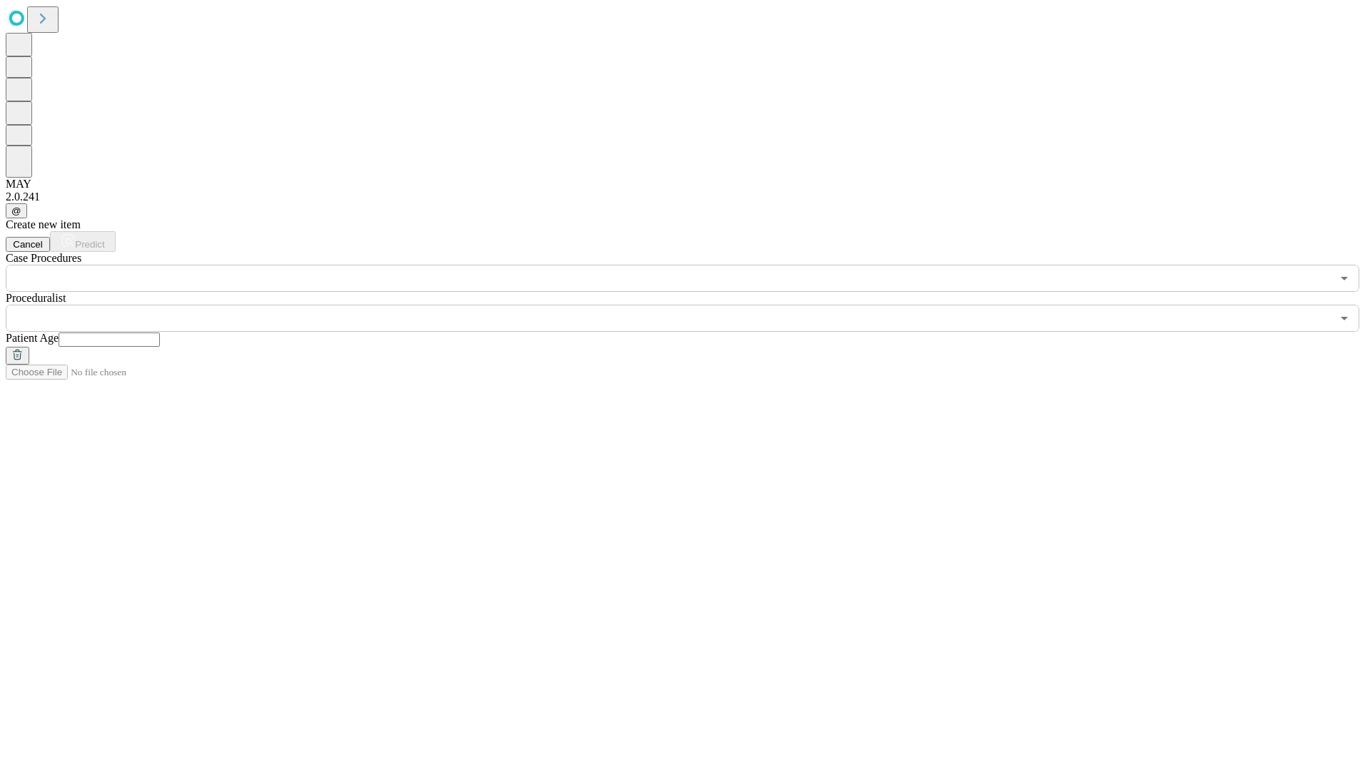
click at [216, 265] on input "text" at bounding box center [668, 278] width 1325 height 27
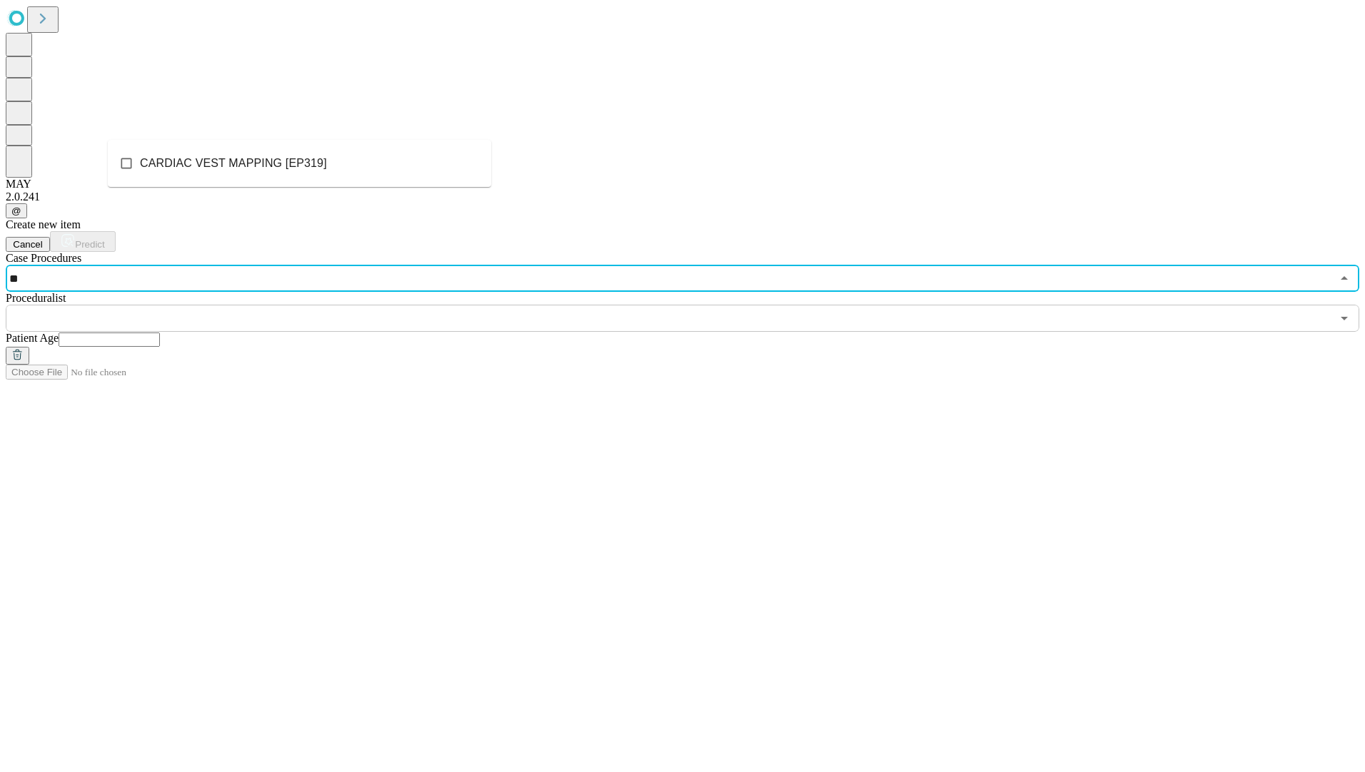
type input "*"
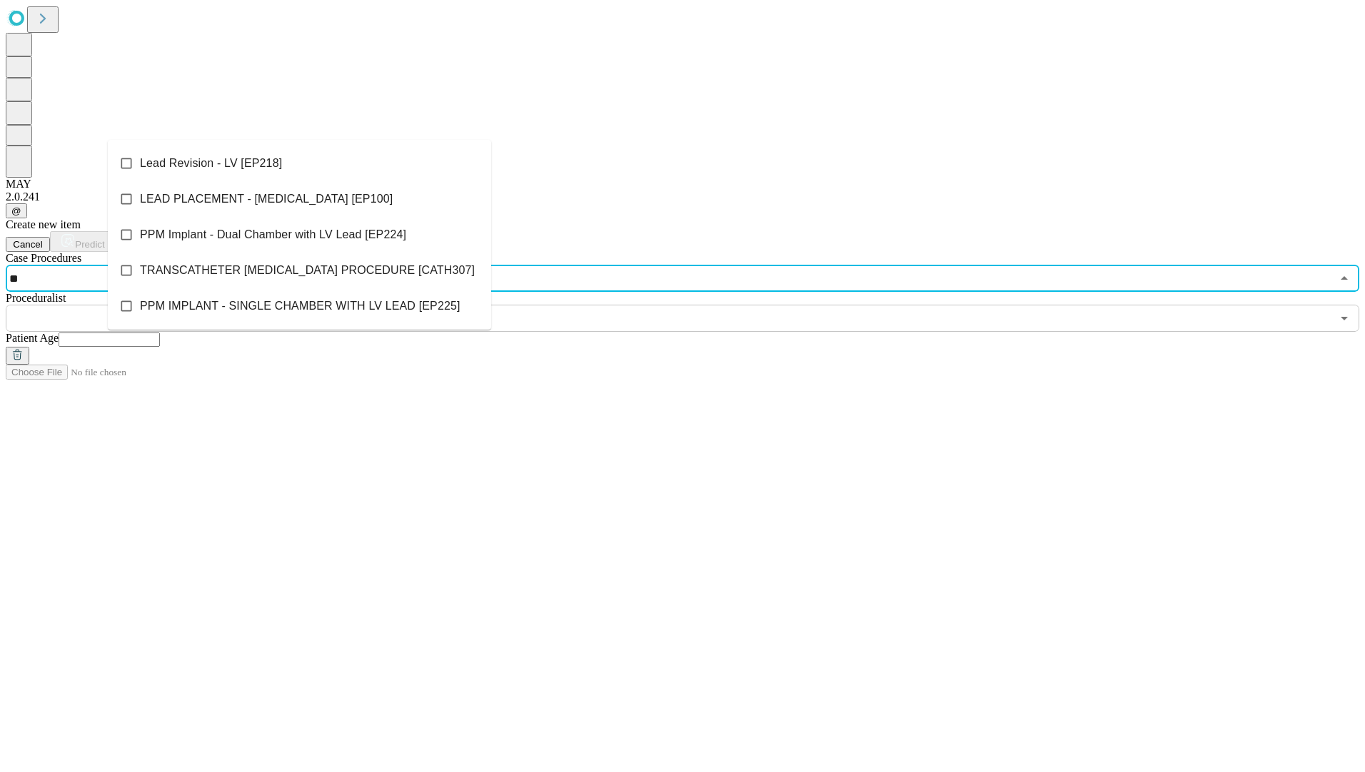
type input "*"
